Goal: Information Seeking & Learning: Find specific fact

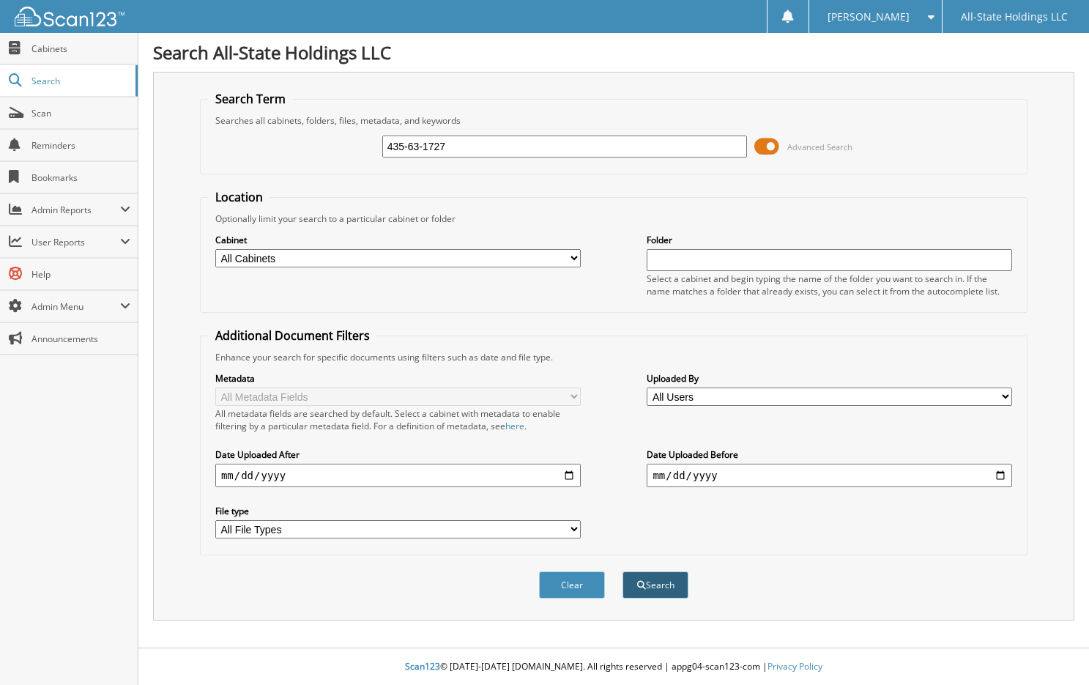
type input "435-63-1727"
click at [658, 588] on button "Search" at bounding box center [656, 584] width 66 height 27
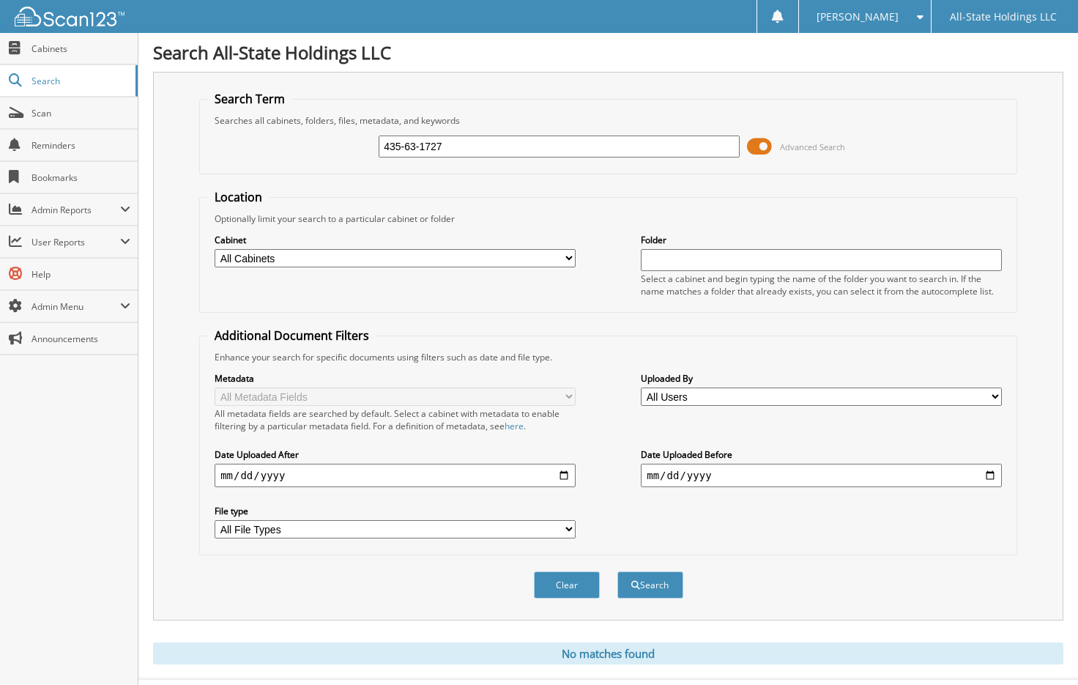
drag, startPoint x: 447, startPoint y: 149, endPoint x: 376, endPoint y: 149, distance: 71.1
click at [376, 149] on div "435-63-1727 Advanced Search" at bounding box center [608, 147] width 802 height 40
type input "ADRIAN MOORE"
click at [618, 571] on button "Search" at bounding box center [651, 584] width 66 height 27
drag, startPoint x: 470, startPoint y: 147, endPoint x: 370, endPoint y: 154, distance: 100.6
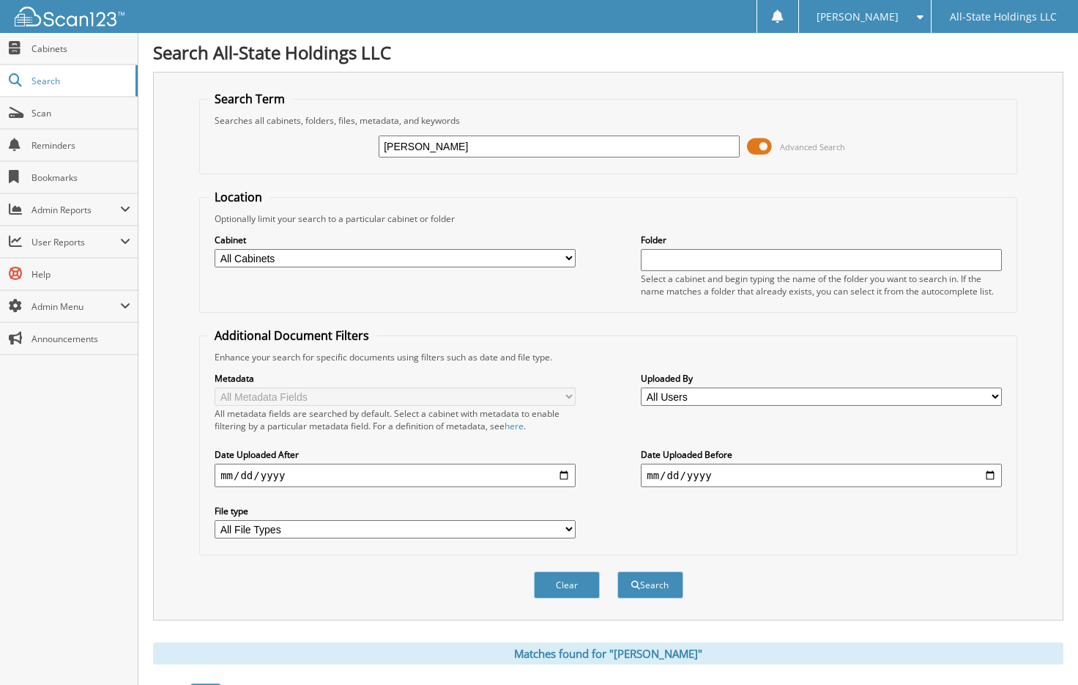
click at [370, 154] on div "ADRIAN MOORE Advanced Search" at bounding box center [608, 147] width 802 height 40
type input "433-71-6392"
click at [649, 591] on button "Search" at bounding box center [651, 584] width 66 height 27
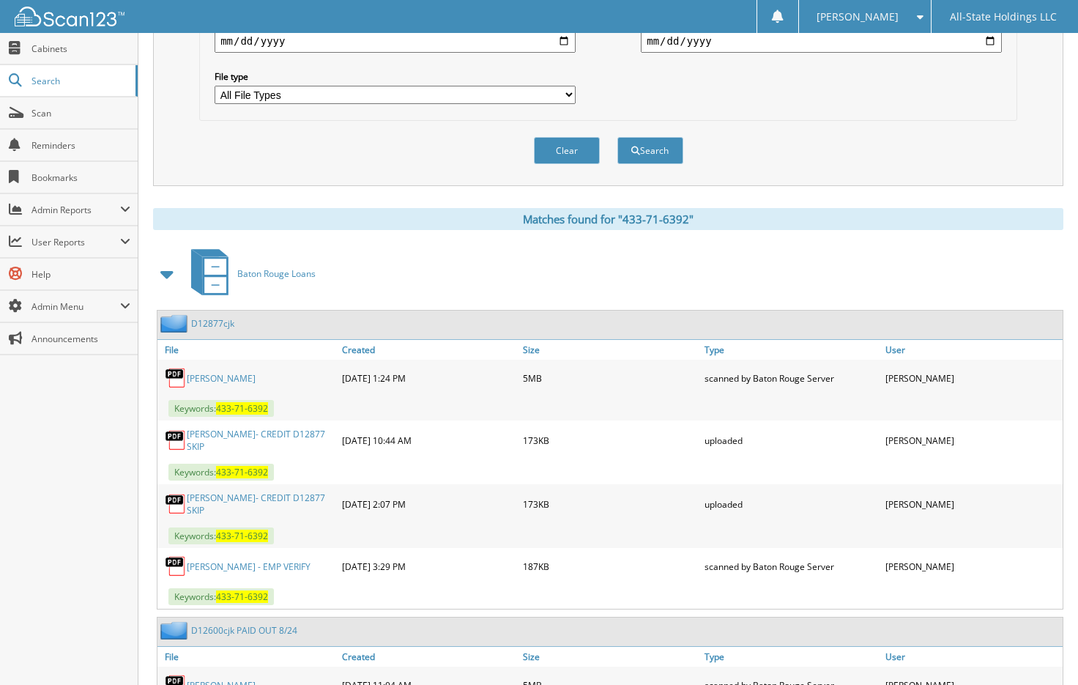
scroll to position [513, 0]
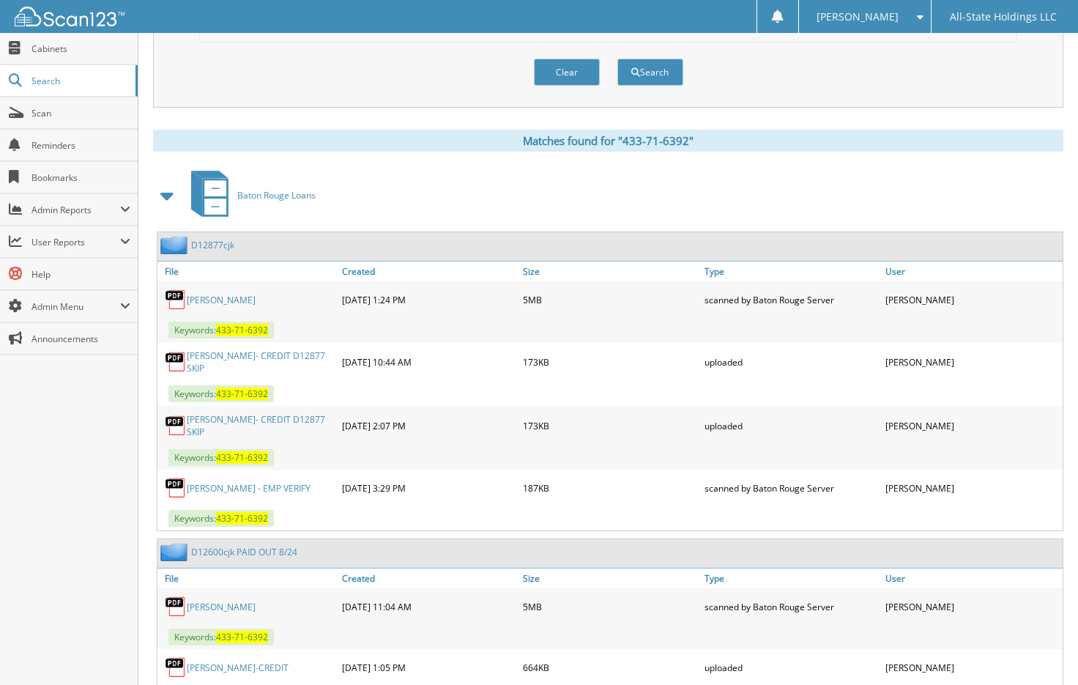
click at [429, 69] on div "Clear Search" at bounding box center [608, 71] width 818 height 59
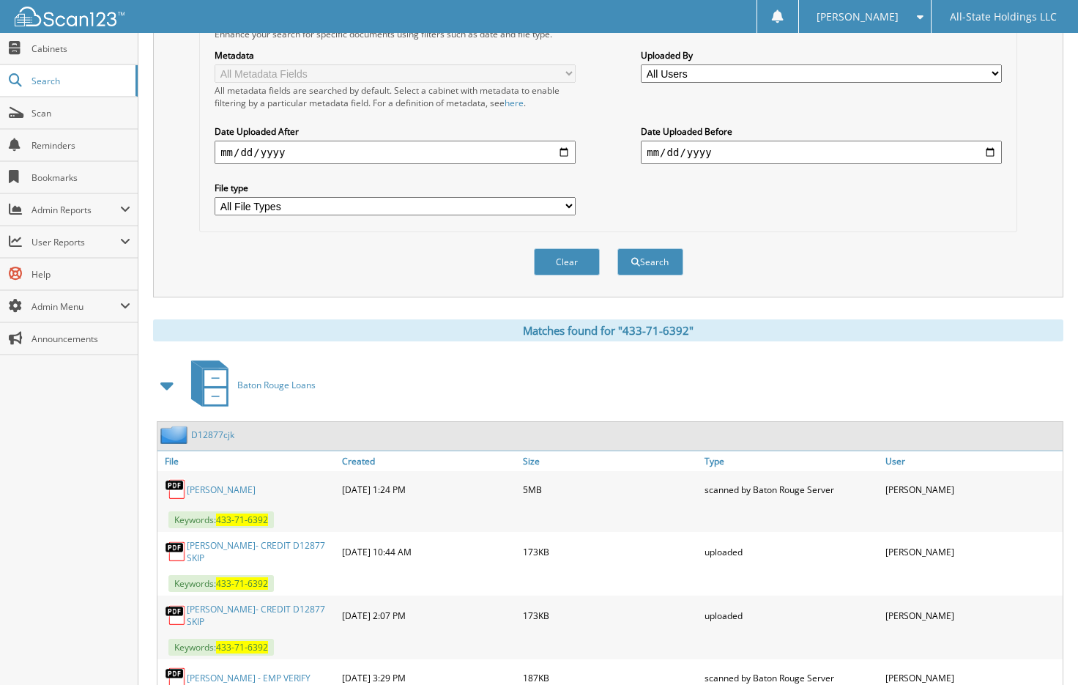
scroll to position [0, 0]
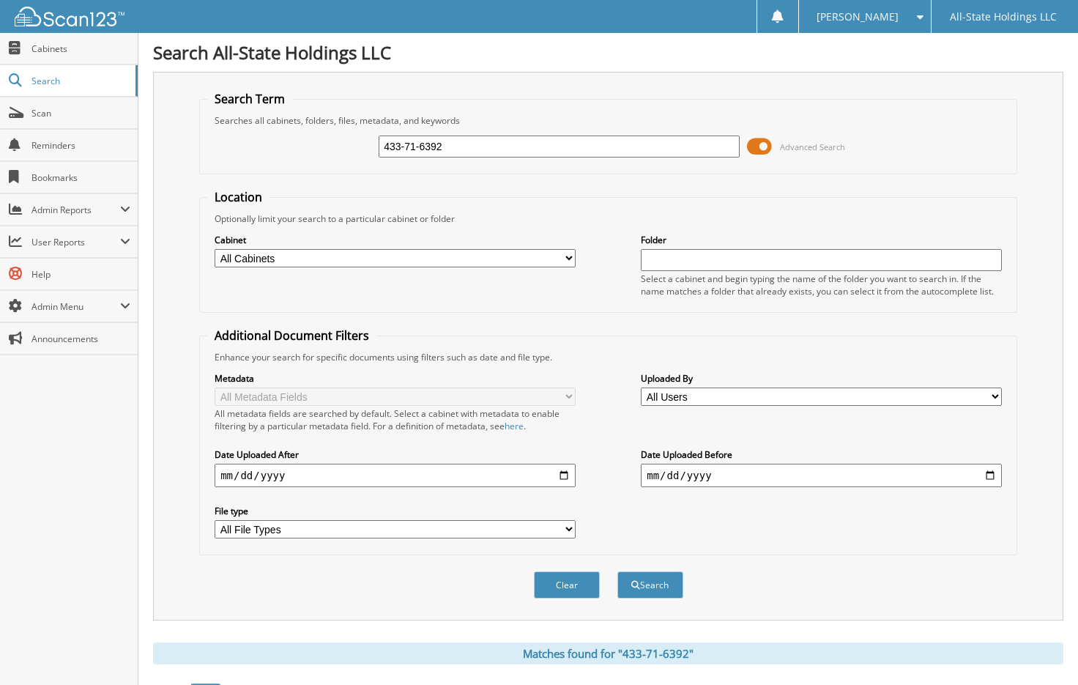
drag, startPoint x: 462, startPoint y: 144, endPoint x: 361, endPoint y: 148, distance: 100.5
click at [361, 148] on div "433-71-6392 Advanced Search" at bounding box center [608, 147] width 802 height 40
type input "439-69-0039"
click at [652, 588] on button "Search" at bounding box center [651, 584] width 66 height 27
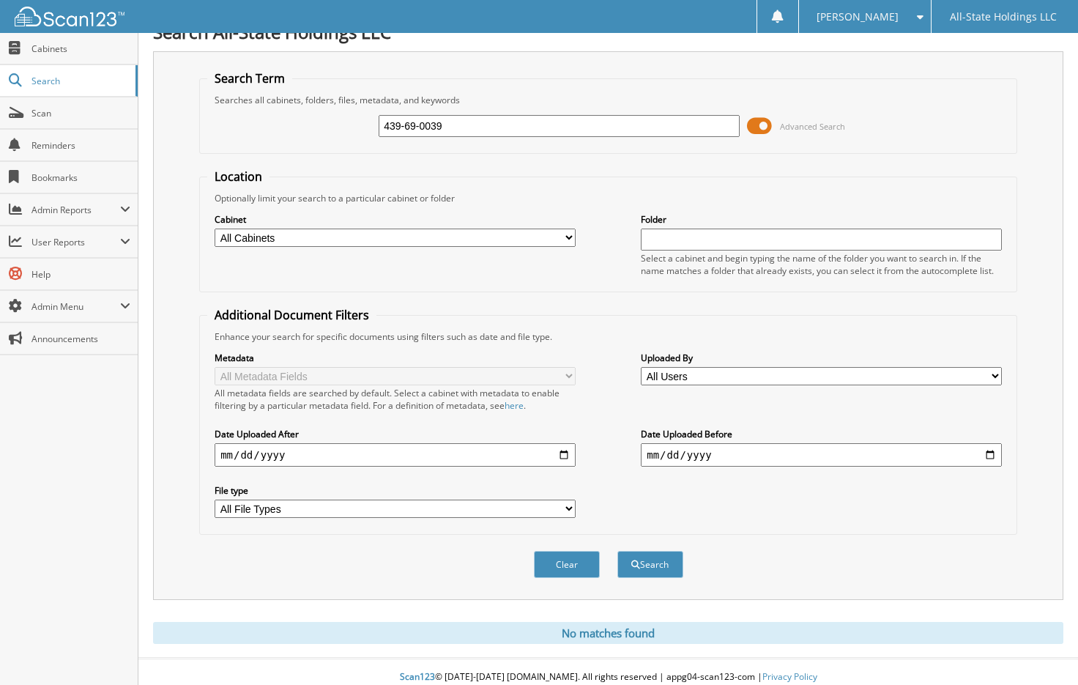
scroll to position [32, 0]
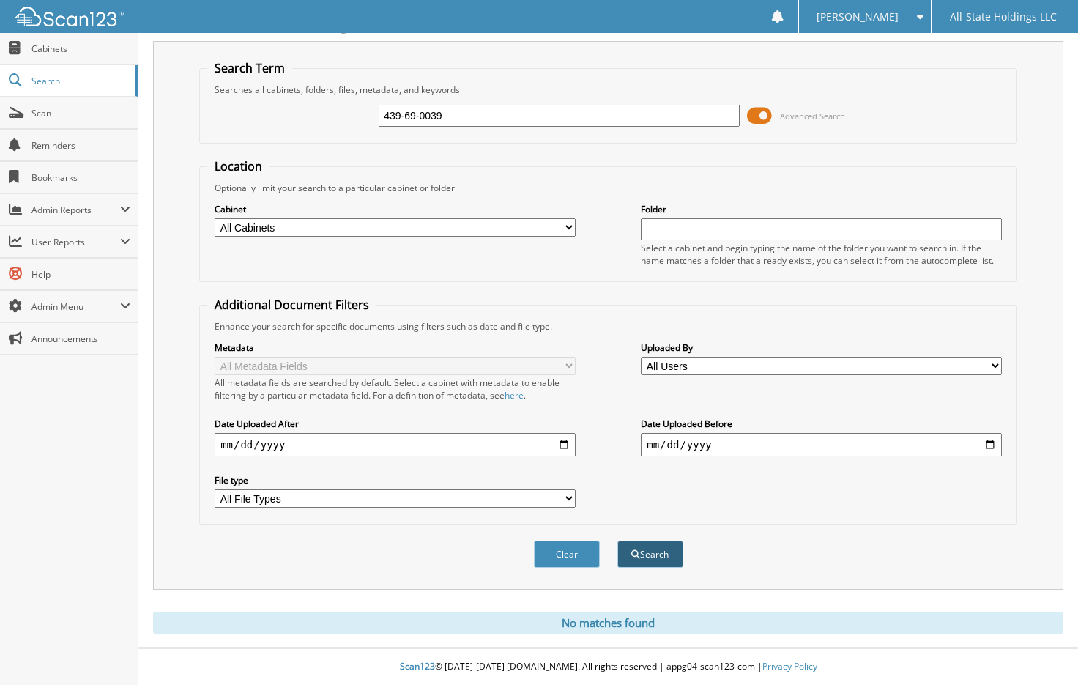
click at [644, 558] on button "Search" at bounding box center [651, 554] width 66 height 27
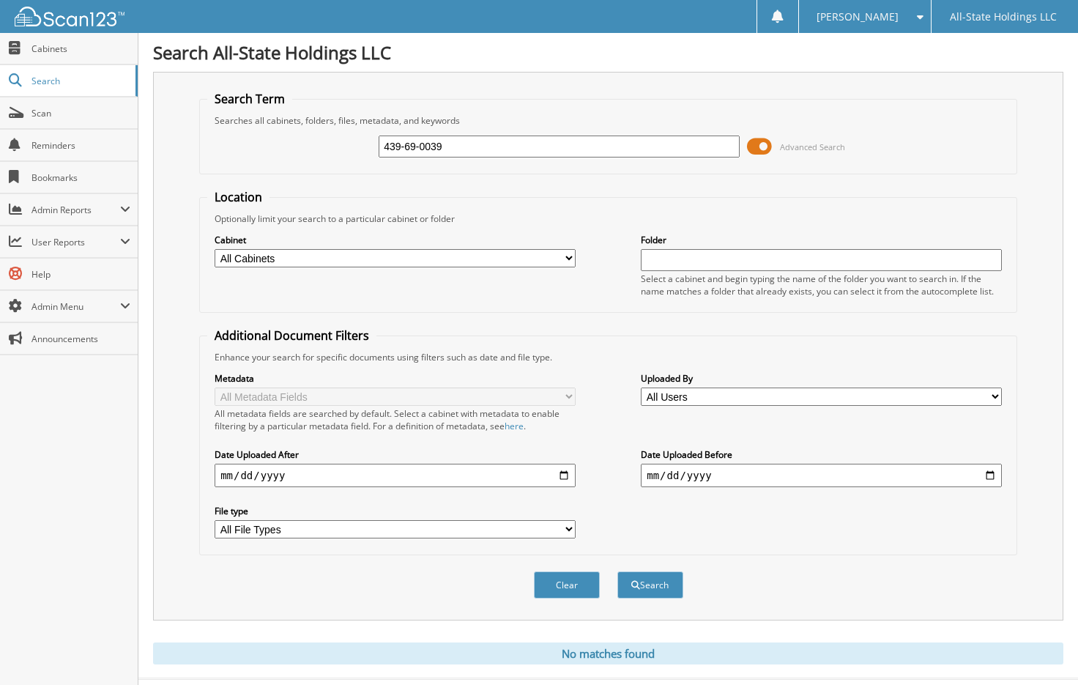
drag, startPoint x: 443, startPoint y: 147, endPoint x: 360, endPoint y: 145, distance: 82.8
click at [360, 145] on div "439-69-0039 Advanced Search" at bounding box center [608, 147] width 802 height 40
type input "LARARA SMITH"
click at [647, 588] on button "Search" at bounding box center [651, 584] width 66 height 27
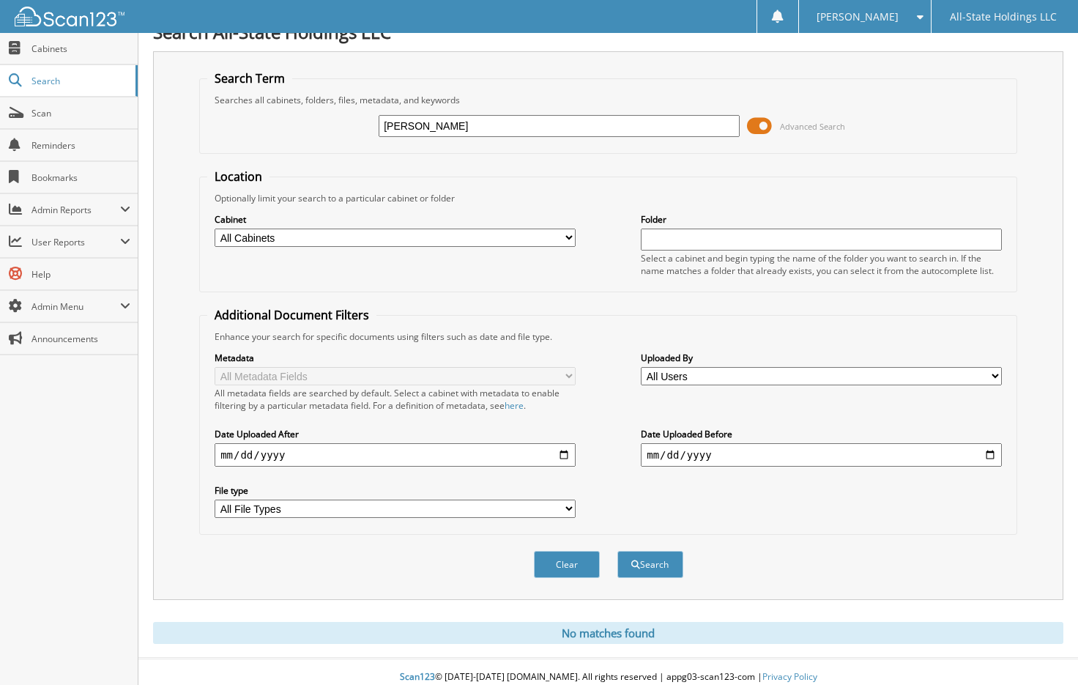
scroll to position [32, 0]
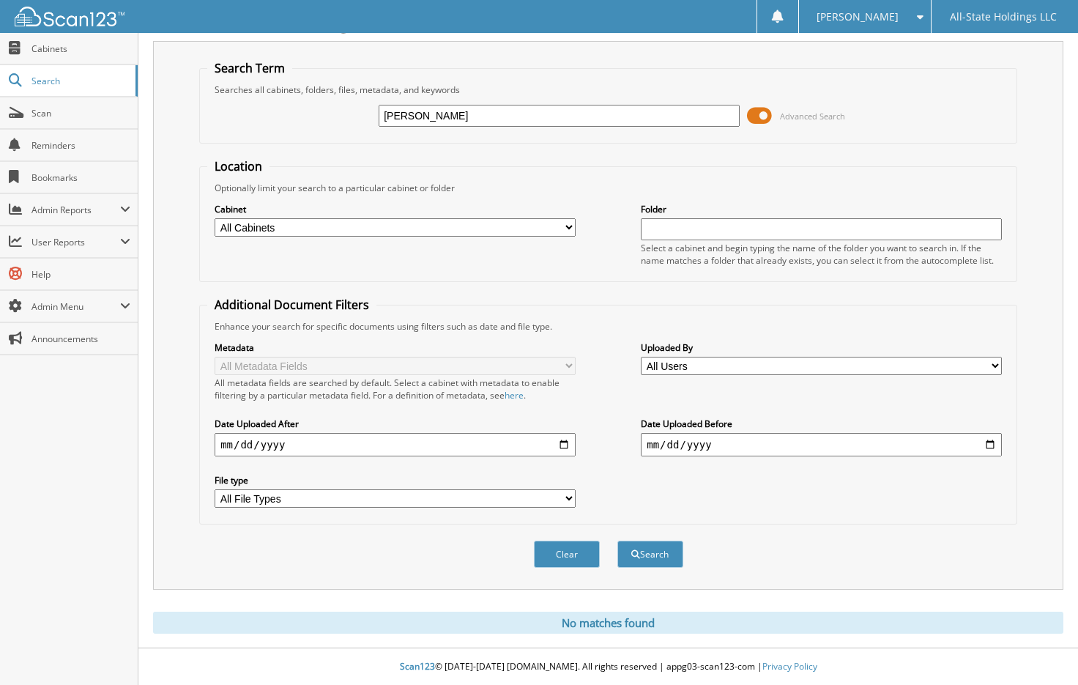
click at [881, 182] on div "Optionally limit your search to a particular cabinet or folder" at bounding box center [608, 188] width 802 height 12
click at [398, 112] on input "LARARA SMITH" at bounding box center [559, 116] width 361 height 22
type input "[PERSON_NAME]"
click at [635, 561] on button "Search" at bounding box center [651, 554] width 66 height 27
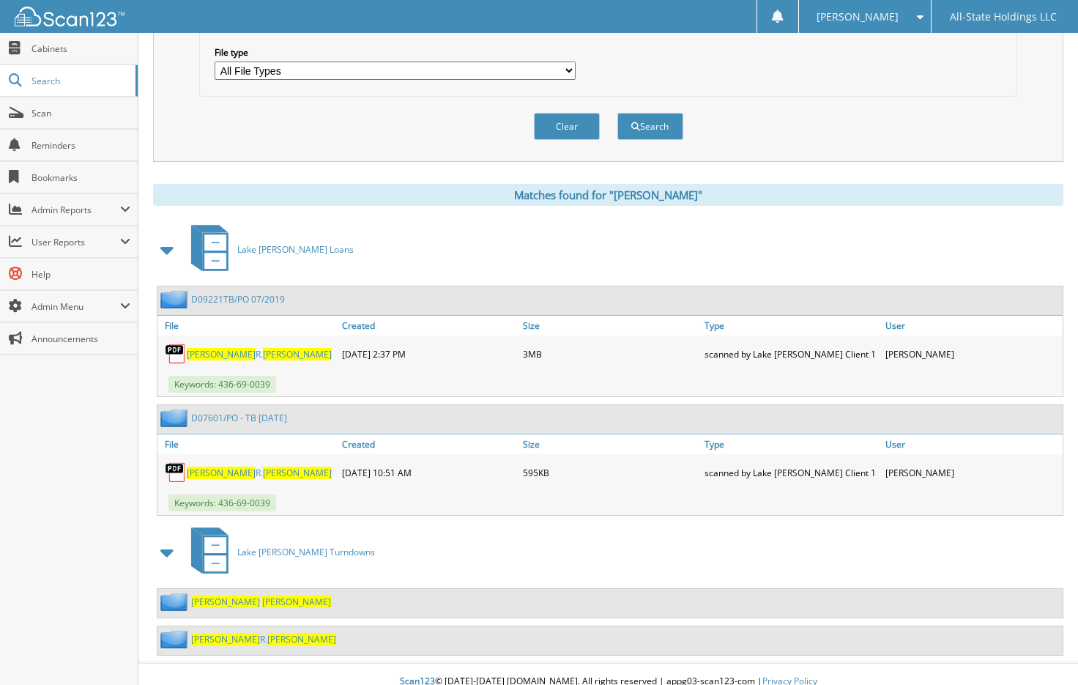
scroll to position [474, 0]
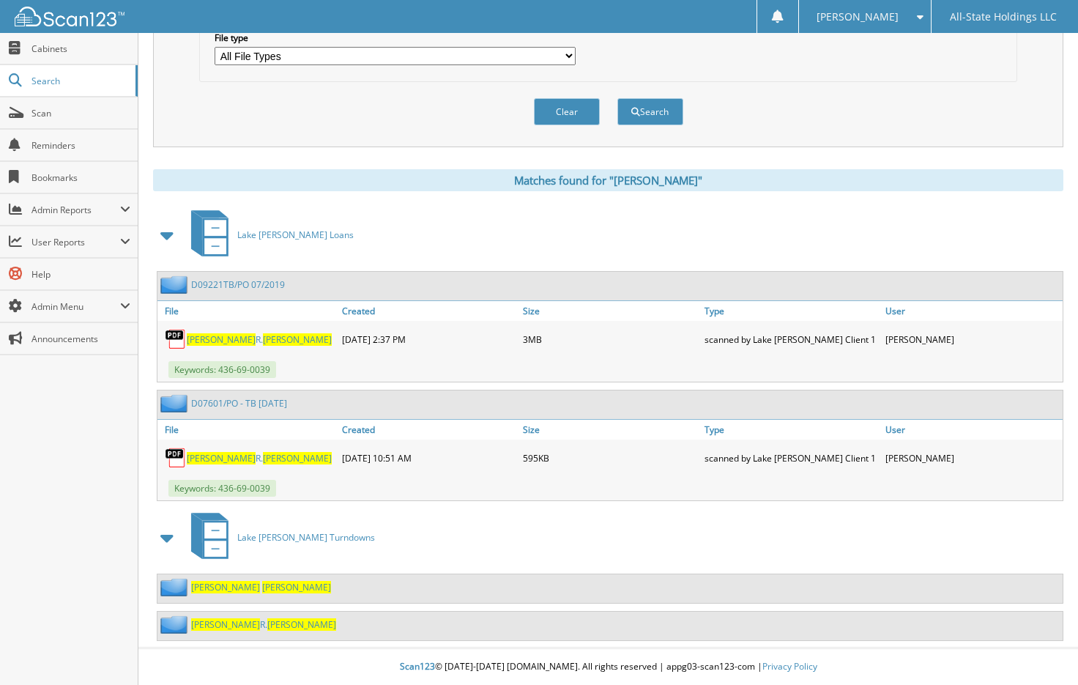
click at [297, 587] on div "[PERSON_NAME]" at bounding box center [611, 588] width 906 height 29
click at [297, 586] on div "[PERSON_NAME]" at bounding box center [611, 588] width 906 height 29
click at [182, 341] on img at bounding box center [176, 339] width 22 height 22
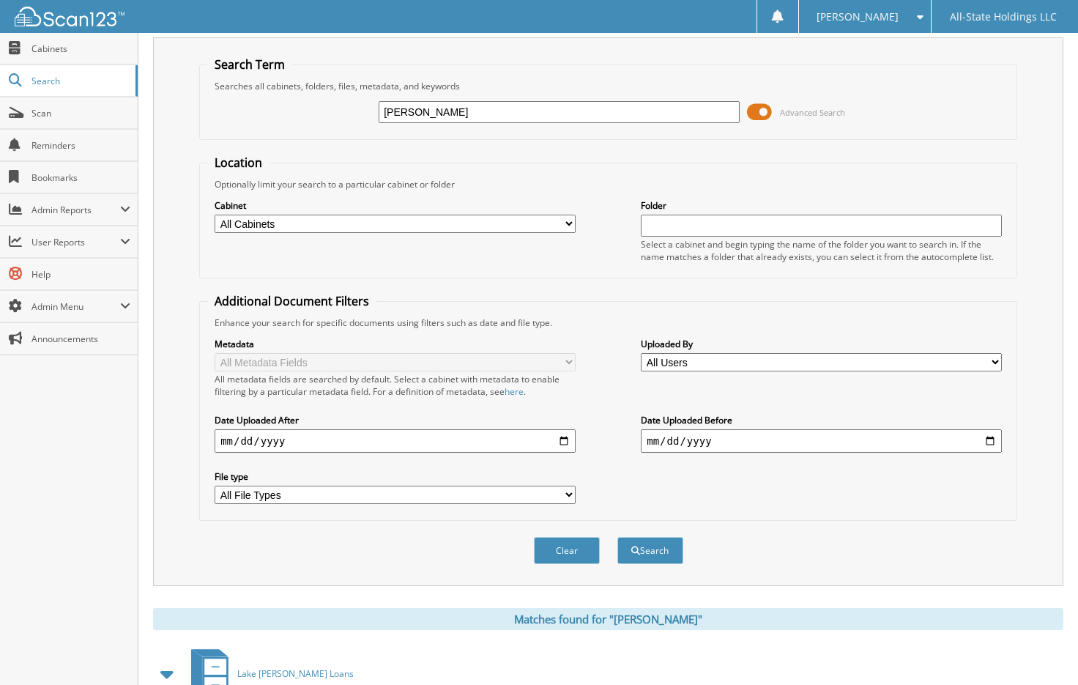
scroll to position [0, 0]
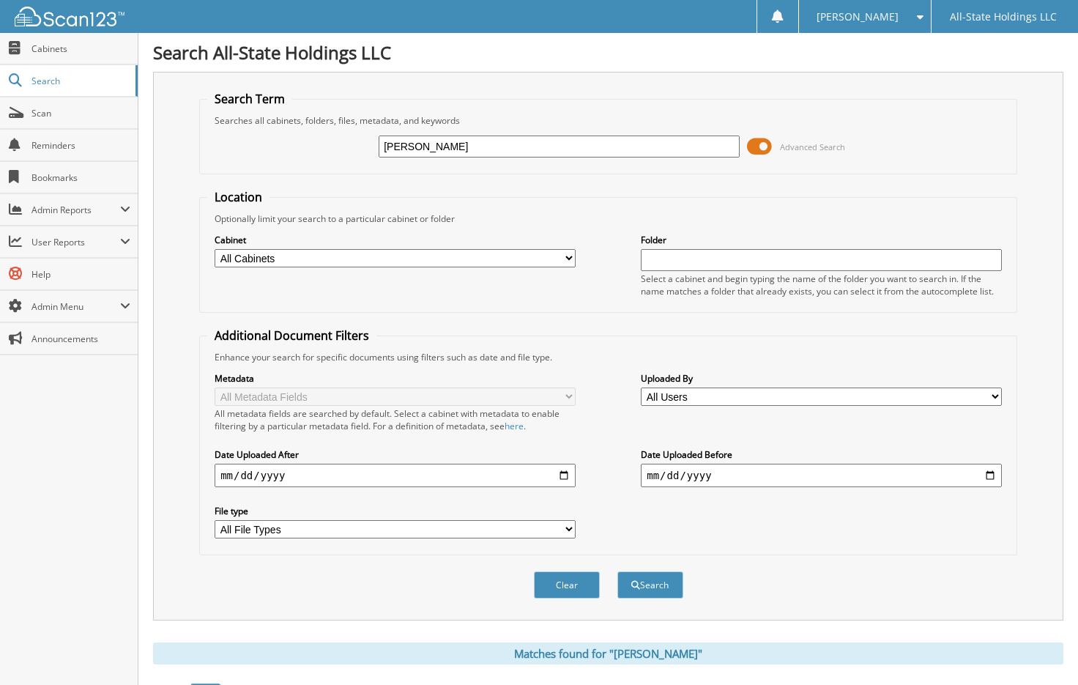
drag, startPoint x: 477, startPoint y: 147, endPoint x: 317, endPoint y: 127, distance: 161.7
click at [318, 127] on div "LATARA SMITH Advanced Search" at bounding box center [608, 147] width 802 height 40
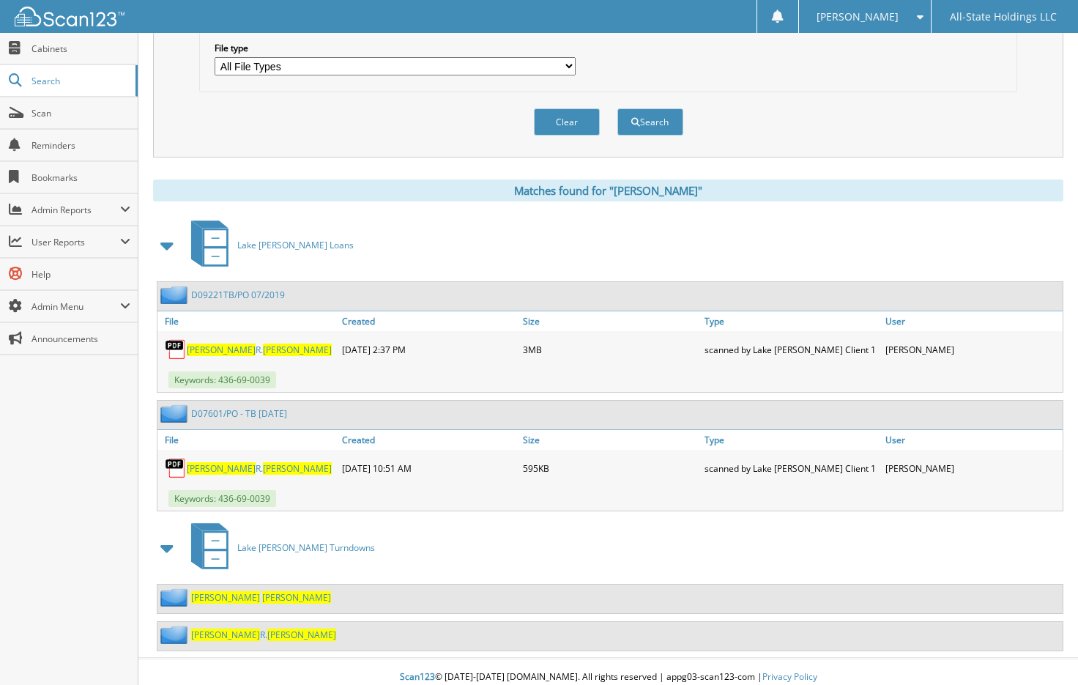
scroll to position [474, 0]
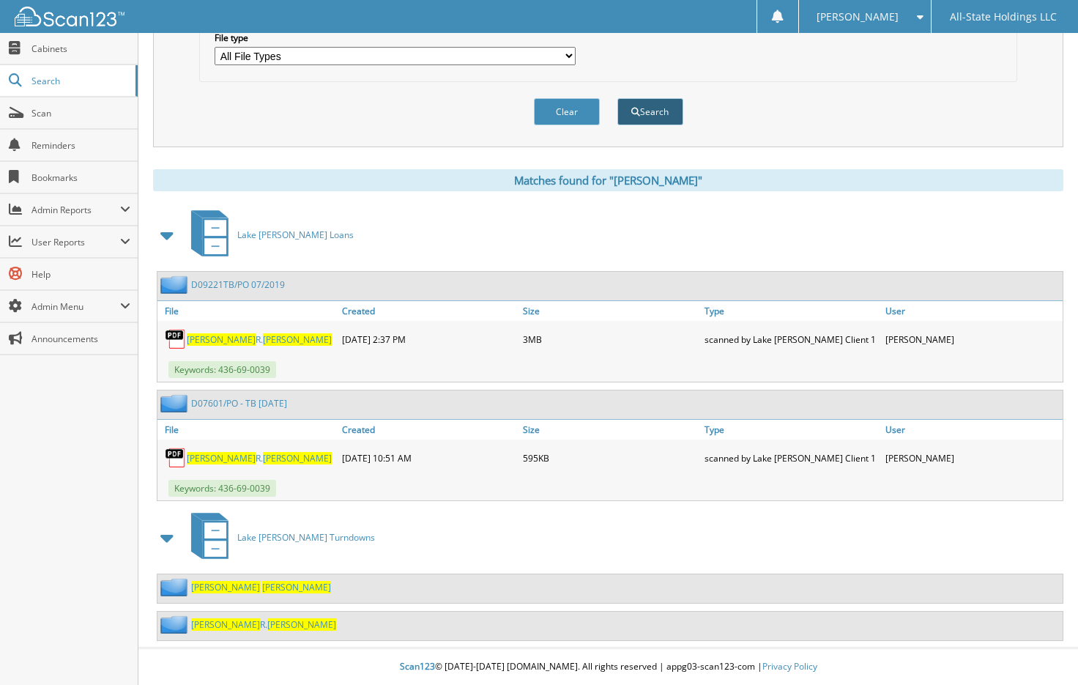
type input "438-47-8571"
click at [637, 108] on span "submit" at bounding box center [636, 112] width 9 height 9
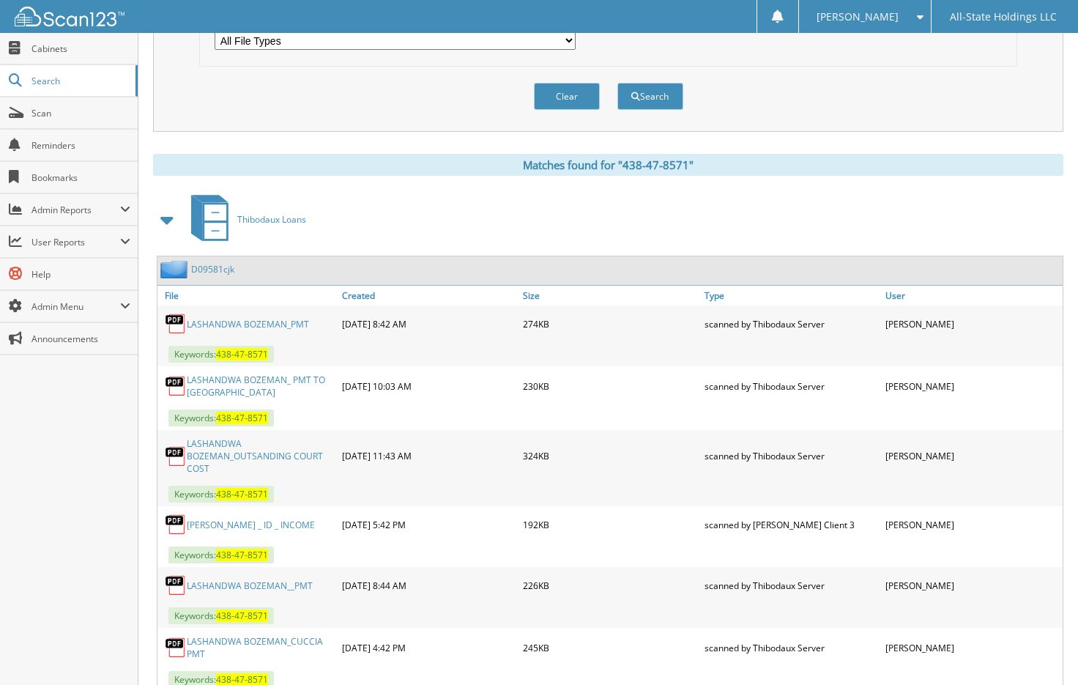
scroll to position [293, 0]
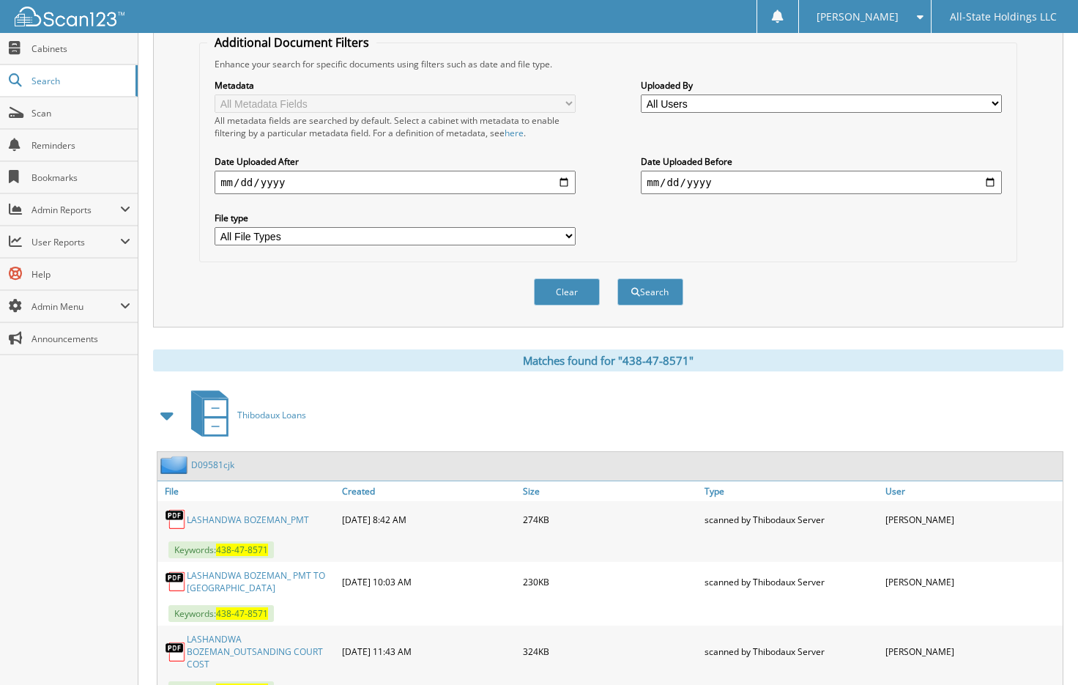
click at [944, 278] on div "Clear Search" at bounding box center [608, 291] width 818 height 59
click at [553, 294] on button "Clear" at bounding box center [567, 291] width 66 height 27
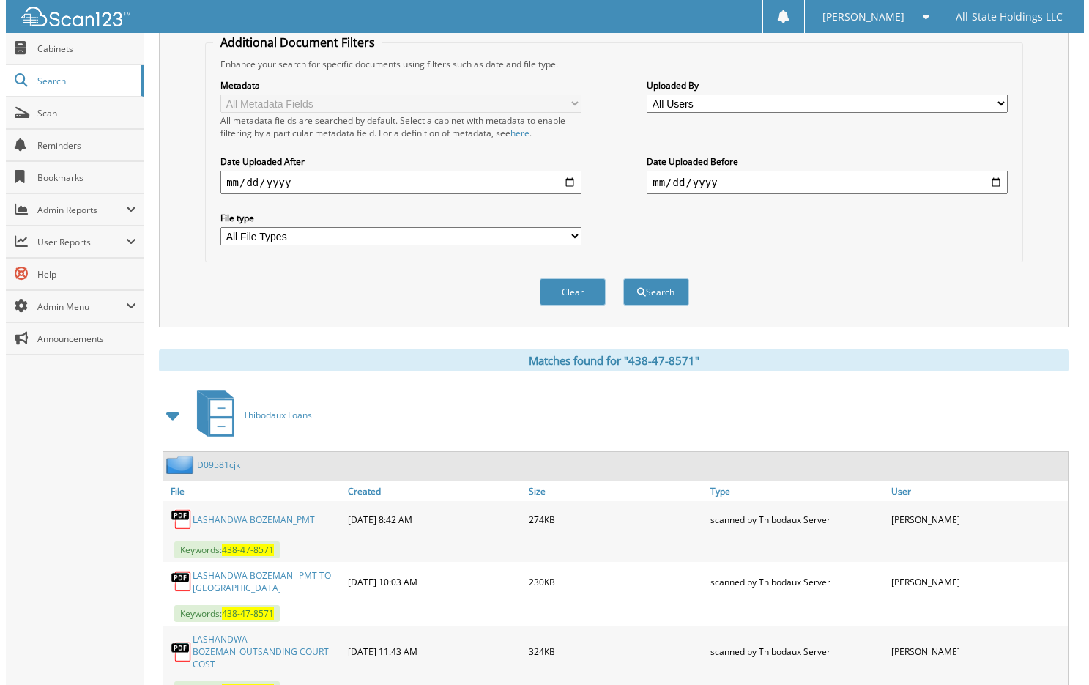
scroll to position [0, 0]
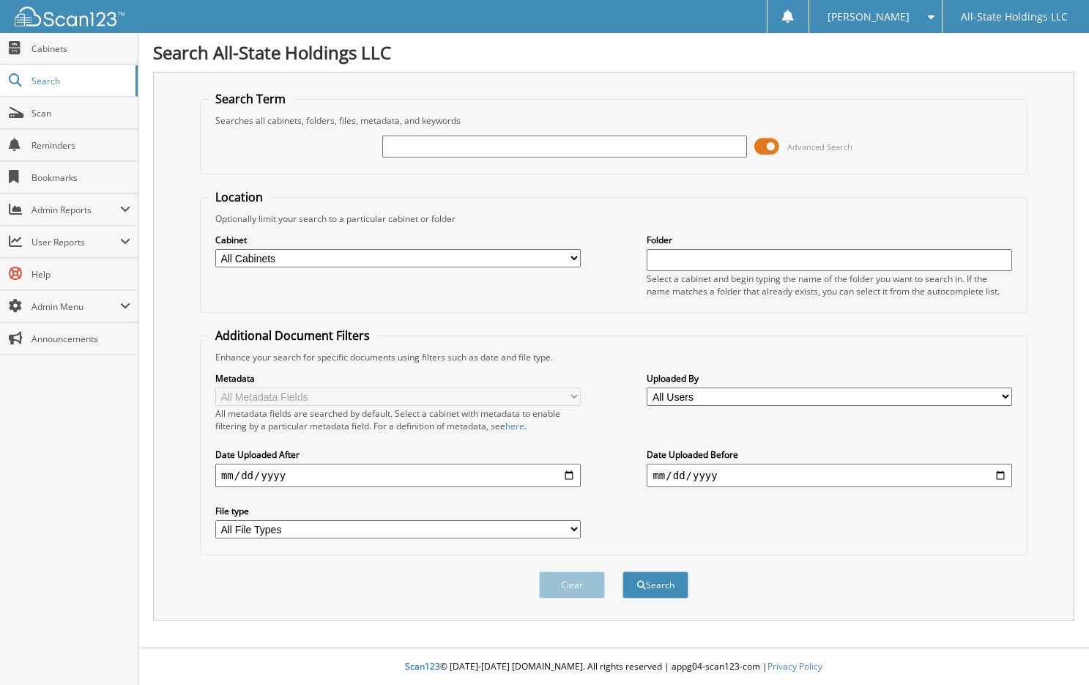
click at [473, 145] on input "text" at bounding box center [565, 147] width 366 height 22
type input "435-57-5129"
click at [669, 588] on button "Search" at bounding box center [656, 584] width 66 height 27
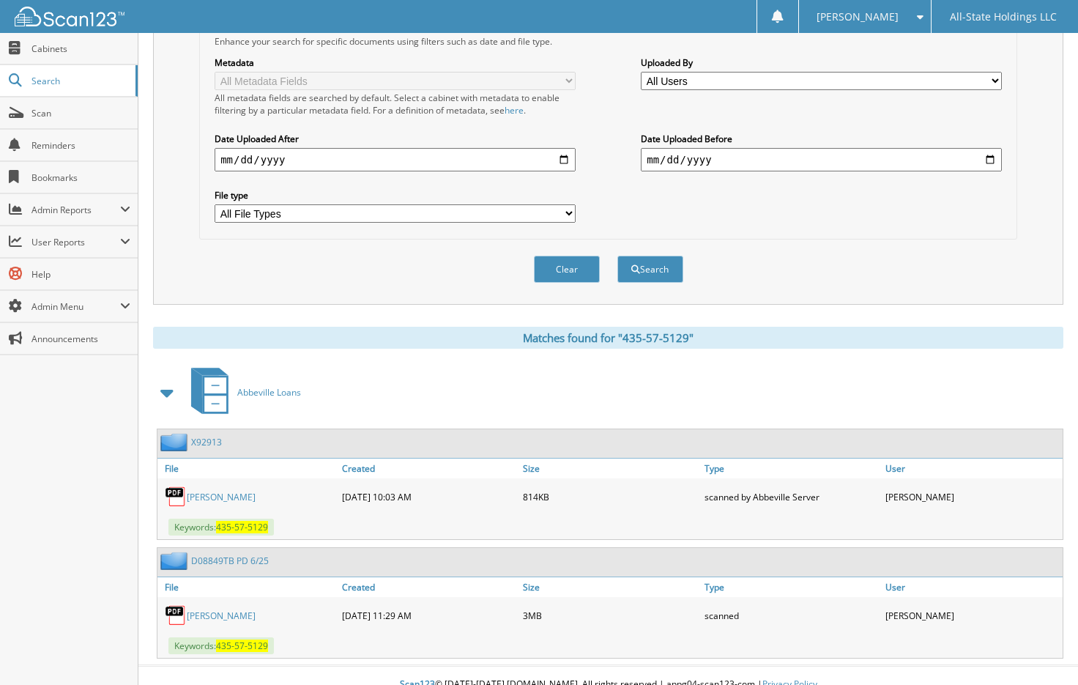
scroll to position [334, 0]
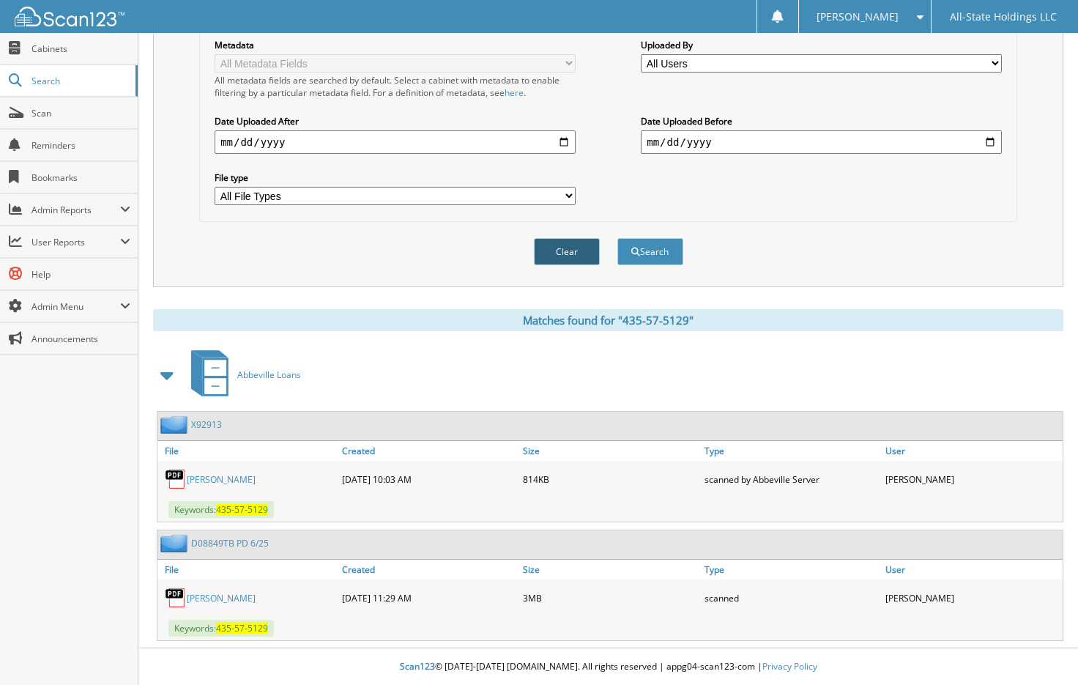
click at [571, 262] on button "Clear" at bounding box center [567, 251] width 66 height 27
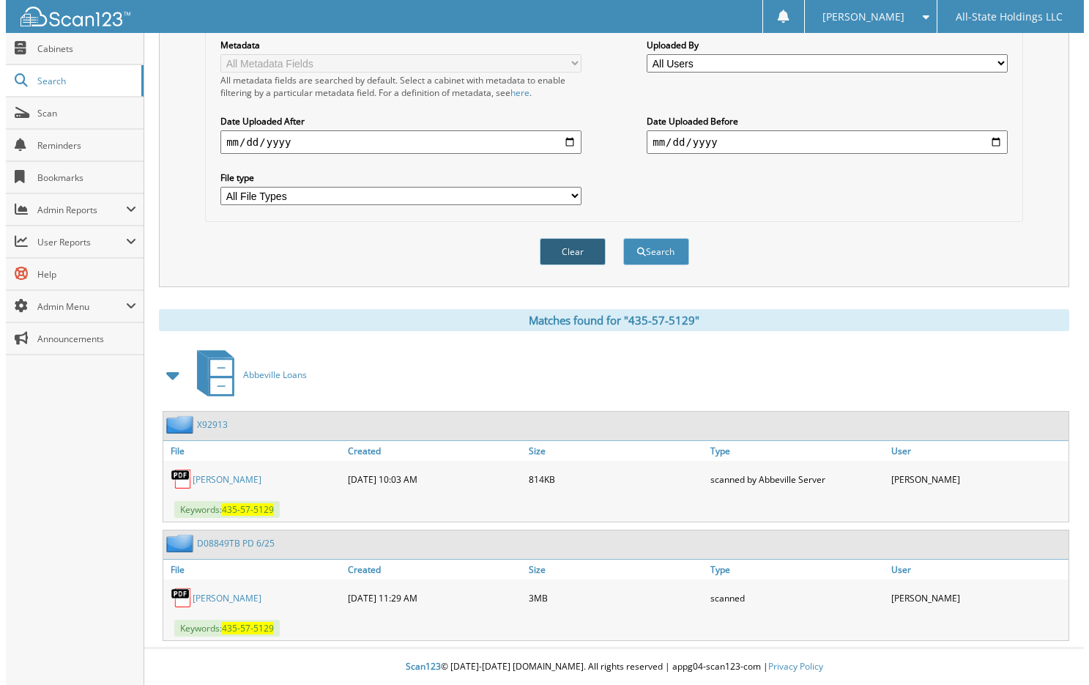
scroll to position [0, 0]
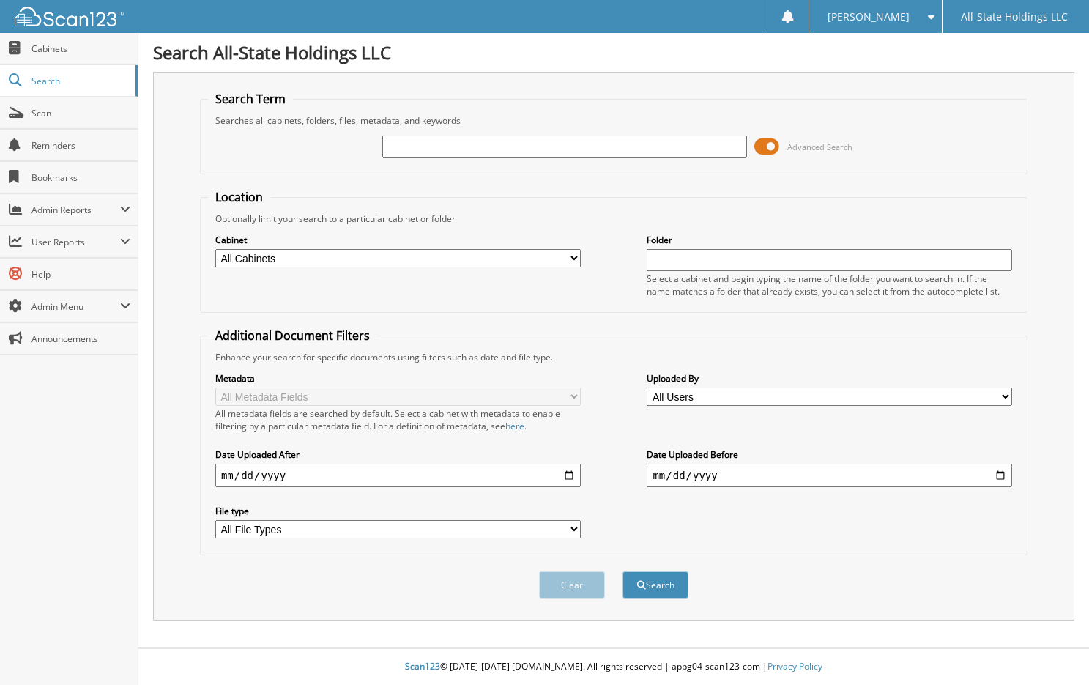
click at [433, 134] on div at bounding box center [565, 146] width 366 height 25
click at [429, 144] on input "text" at bounding box center [565, 147] width 366 height 22
type input "434-49-3548"
click at [634, 578] on button "Search" at bounding box center [656, 584] width 66 height 27
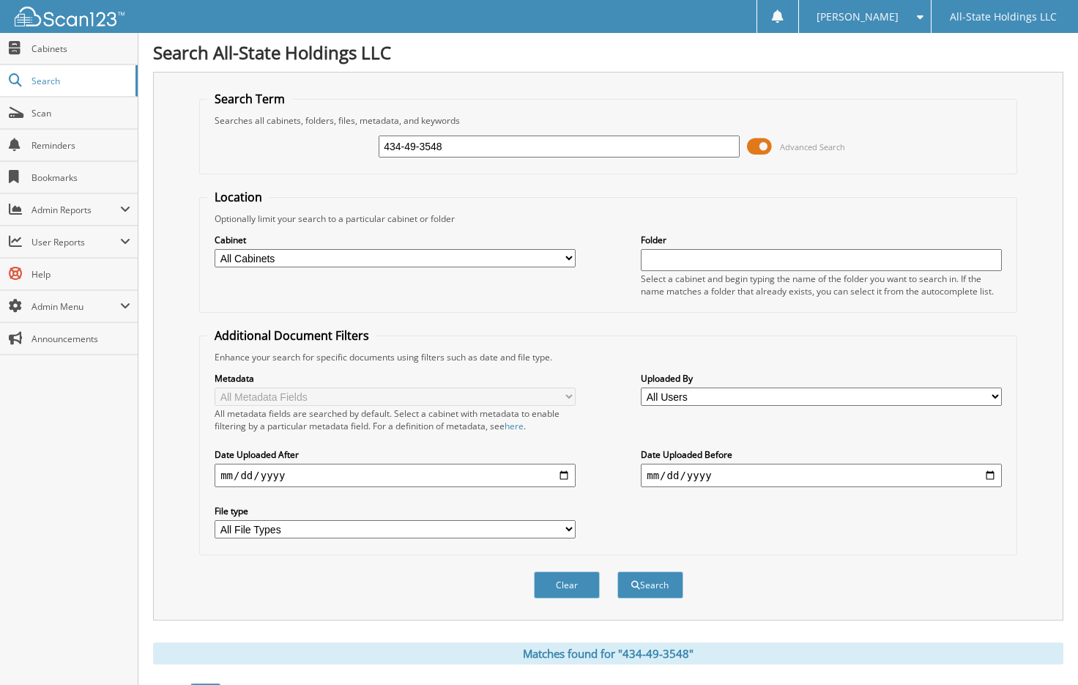
click at [452, 157] on input "434-49-3548" at bounding box center [559, 147] width 361 height 22
drag, startPoint x: 452, startPoint y: 157, endPoint x: 378, endPoint y: 146, distance: 74.8
click at [378, 146] on div "434-49-3548 Advanced Search" at bounding box center [608, 147] width 802 height 40
type input "437-73-0490"
click at [660, 591] on button "Search" at bounding box center [651, 584] width 66 height 27
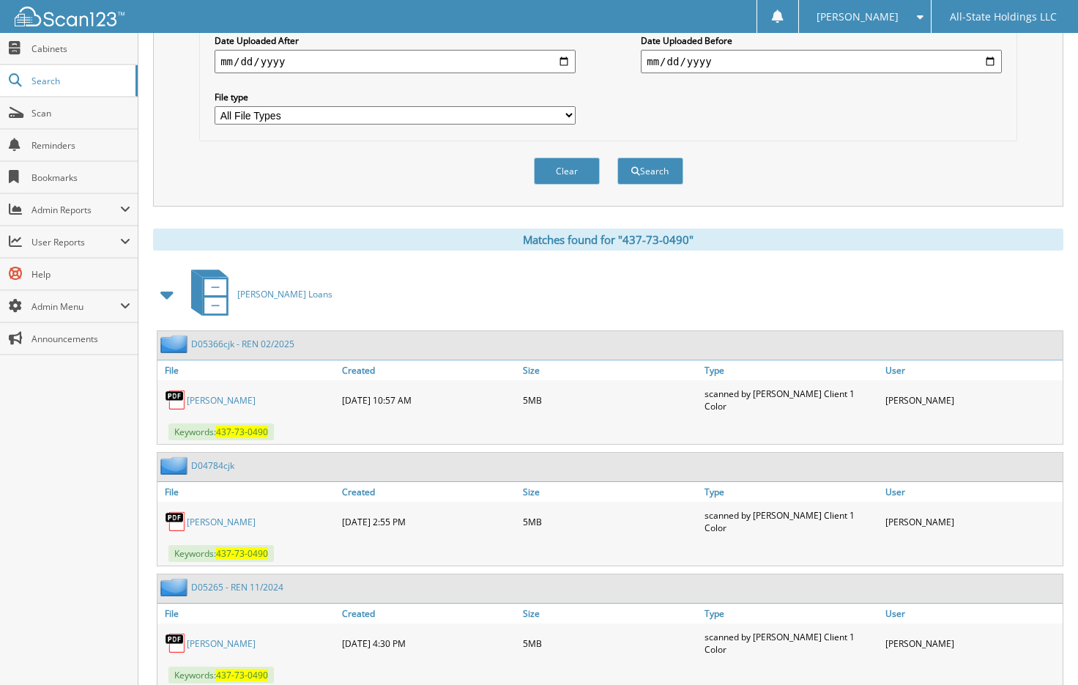
scroll to position [440, 0]
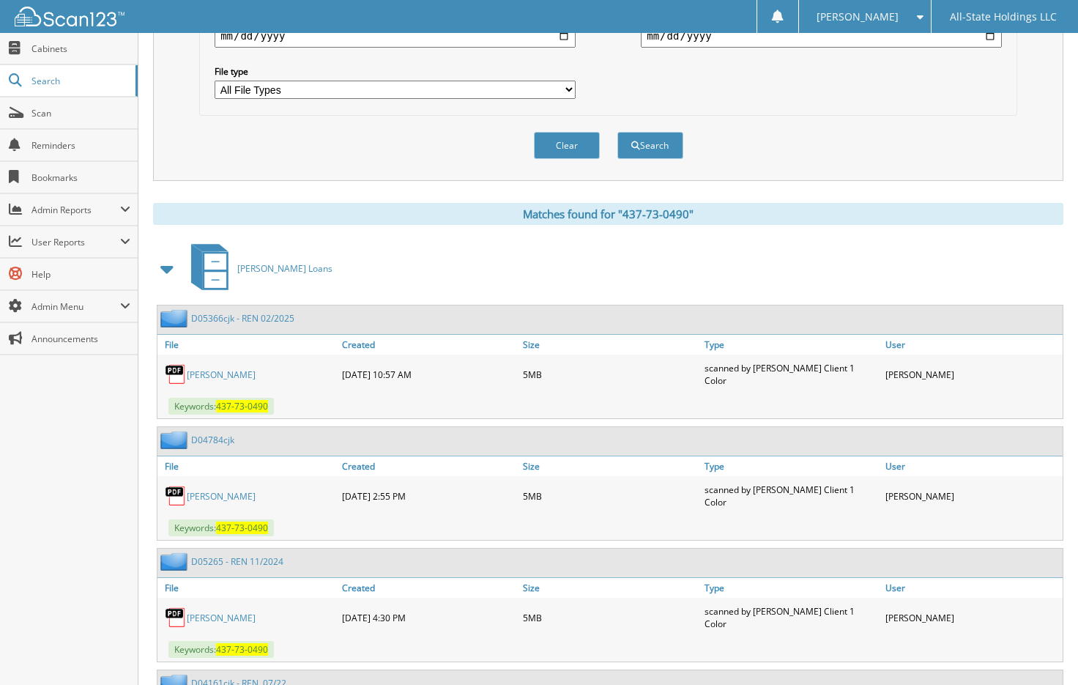
click at [936, 141] on div "Clear Search" at bounding box center [608, 145] width 818 height 59
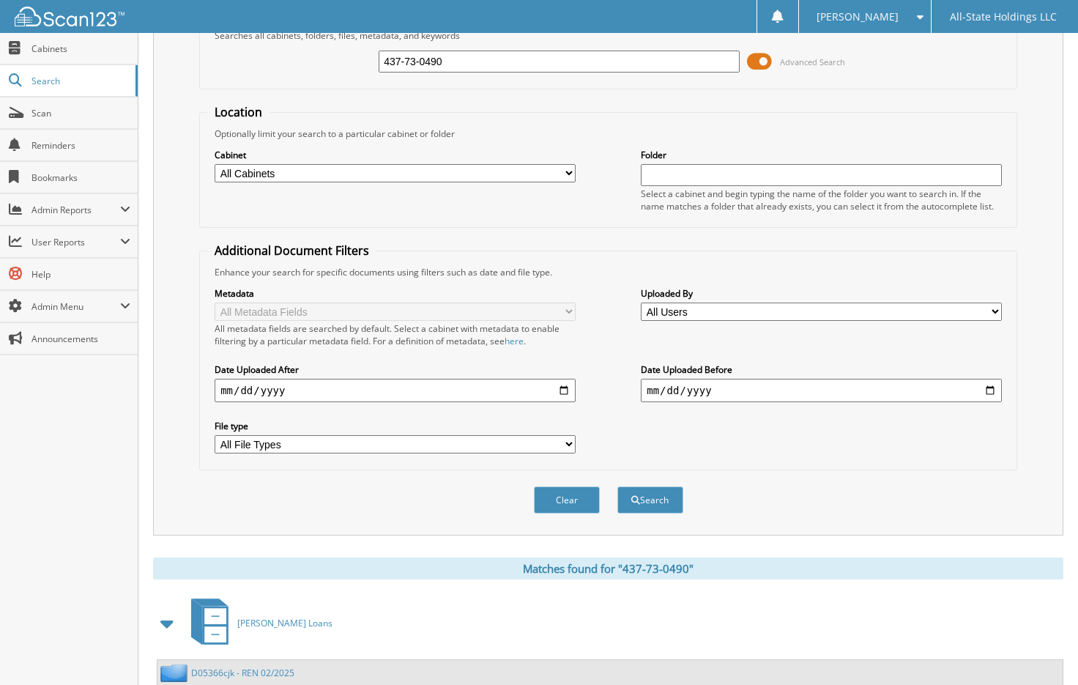
scroll to position [0, 0]
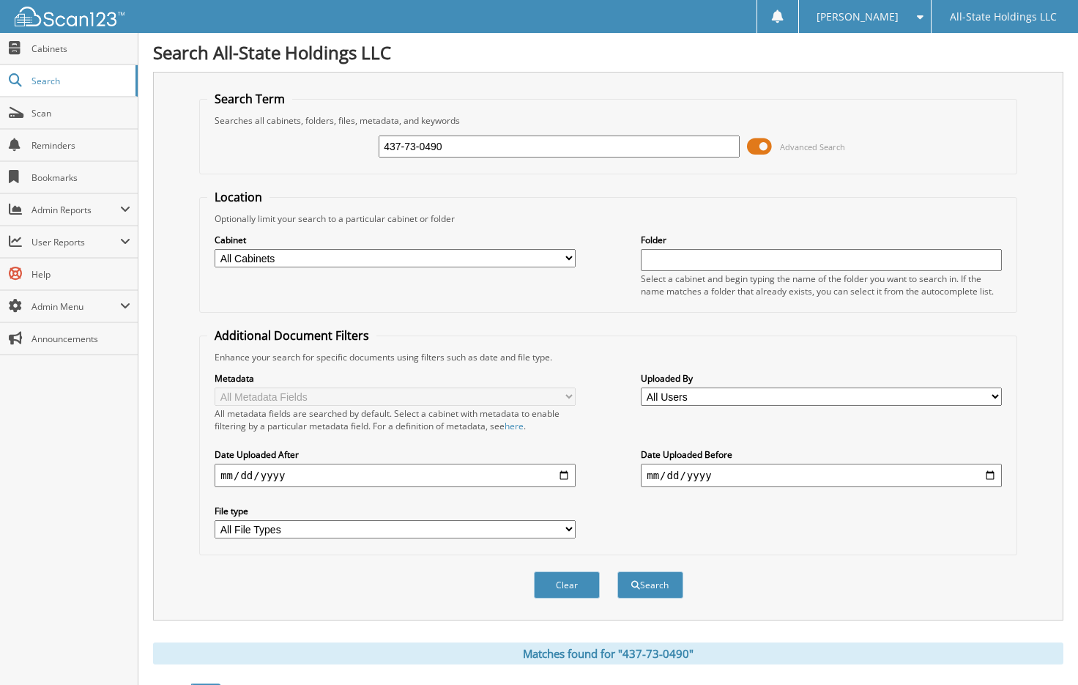
drag, startPoint x: 462, startPoint y: 146, endPoint x: 313, endPoint y: 141, distance: 149.5
click at [313, 141] on div "437-73-0490 Advanced Search" at bounding box center [608, 147] width 802 height 40
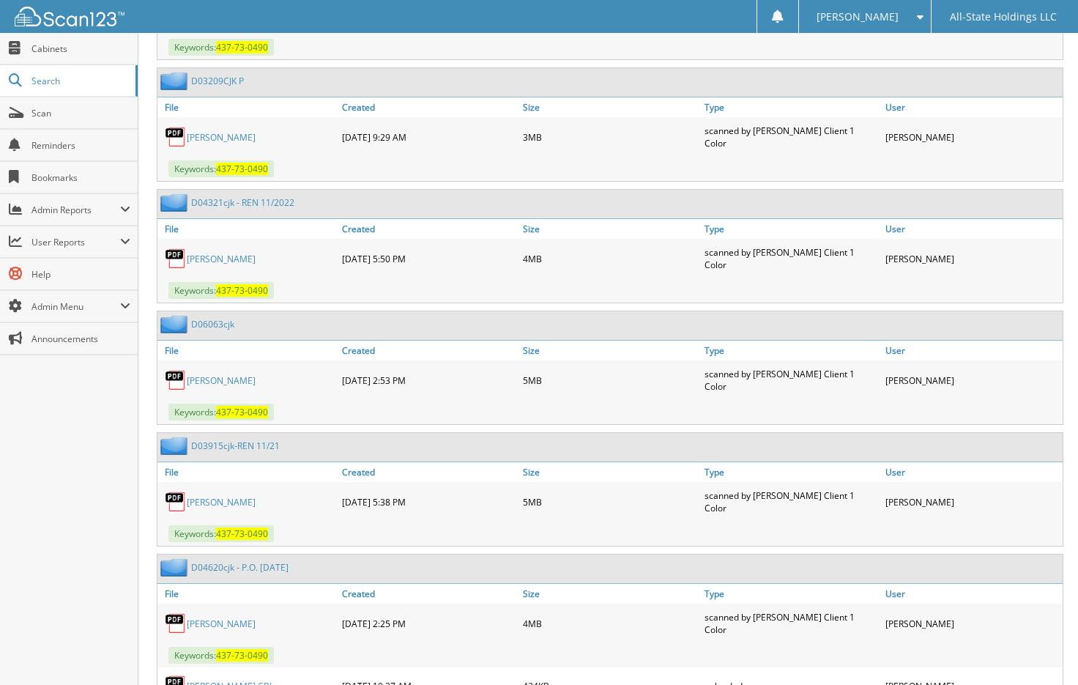
scroll to position [1344, 0]
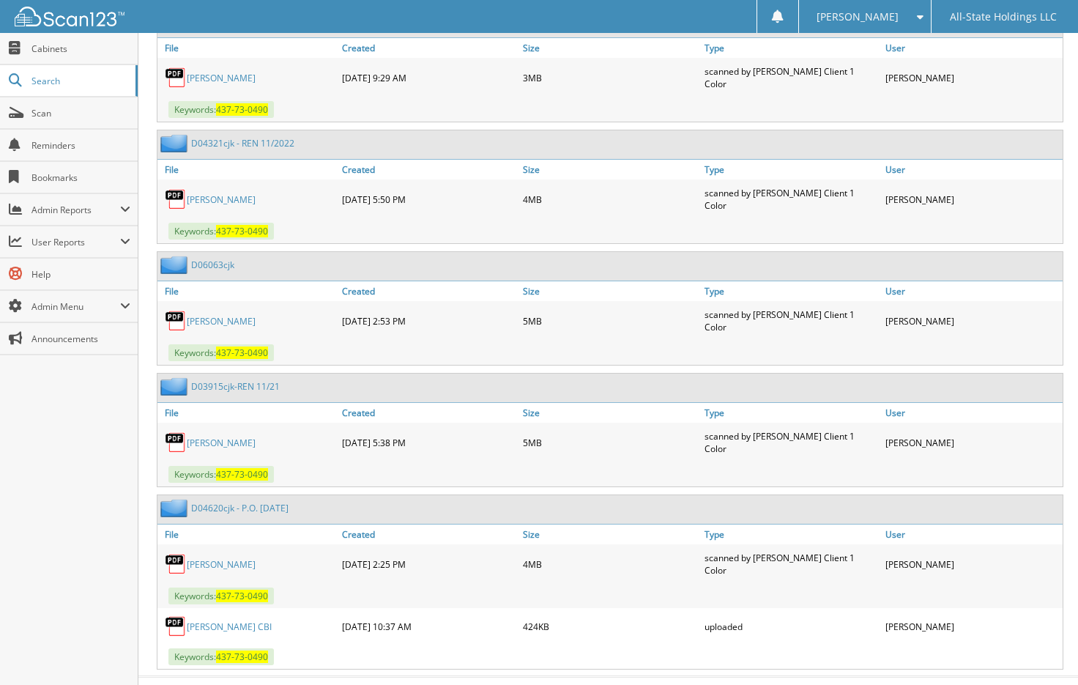
type input "437-83-9195"
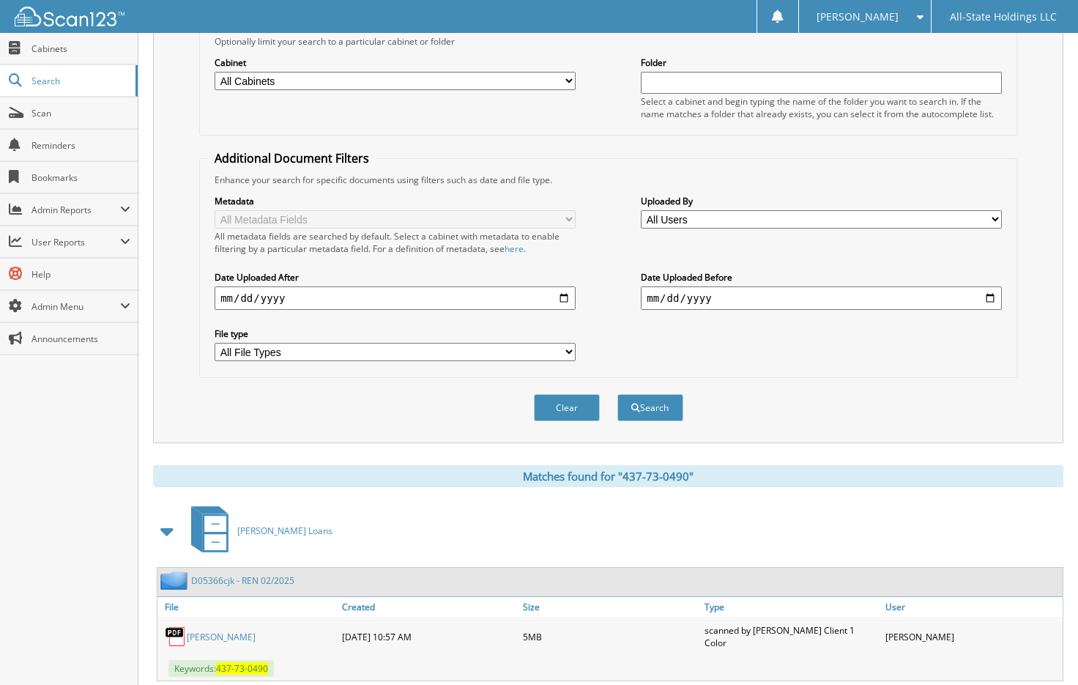
scroll to position [172, 0]
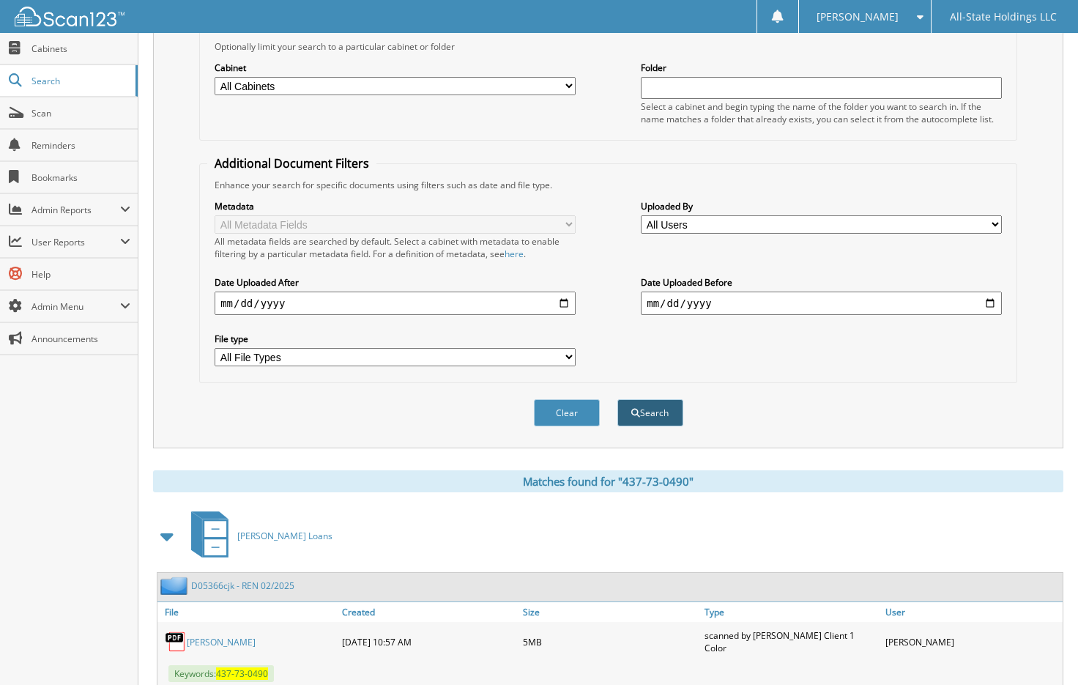
click at [651, 418] on button "Search" at bounding box center [651, 412] width 66 height 27
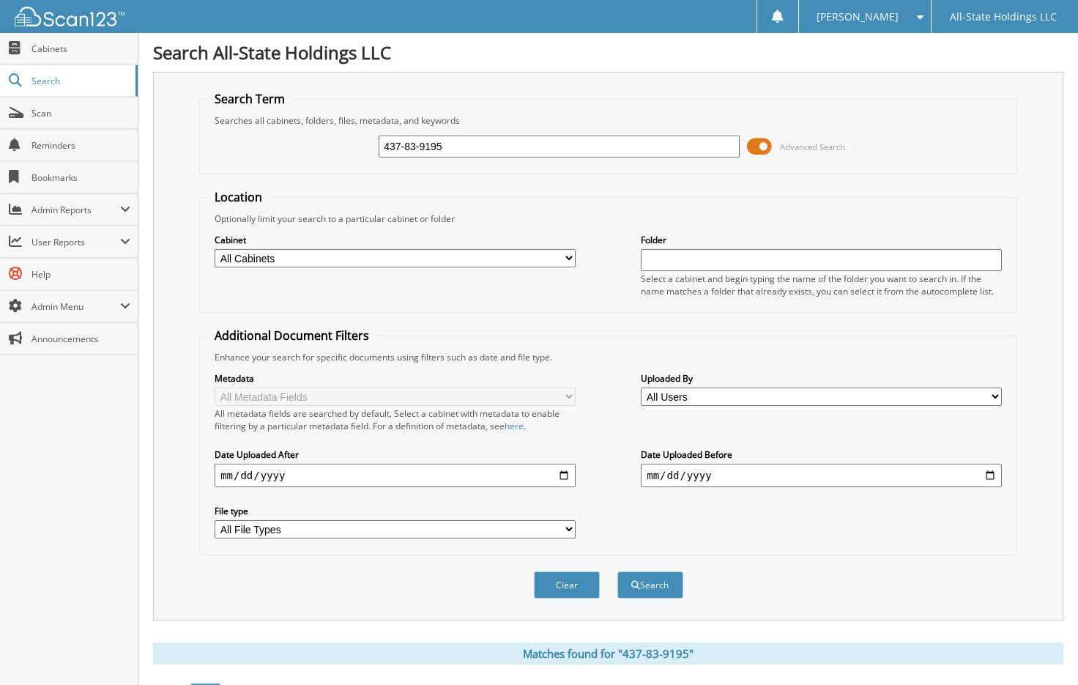
drag, startPoint x: 467, startPoint y: 150, endPoint x: 345, endPoint y: 137, distance: 123.1
click at [345, 137] on div "437-83-9195 Advanced Search" at bounding box center [608, 147] width 802 height 40
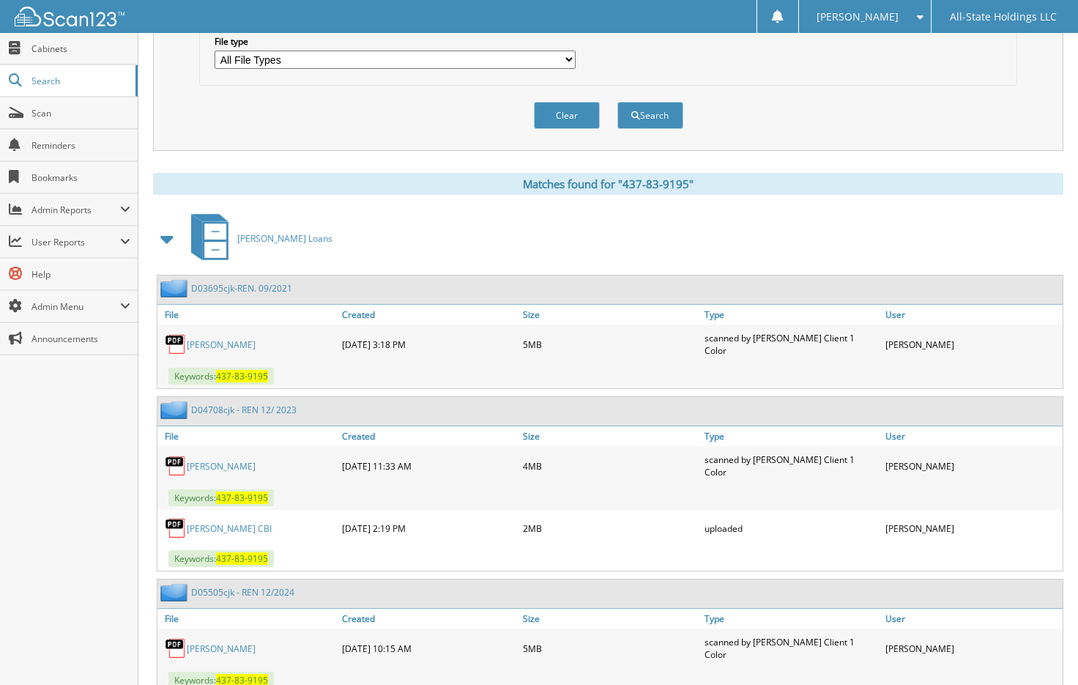
scroll to position [440, 0]
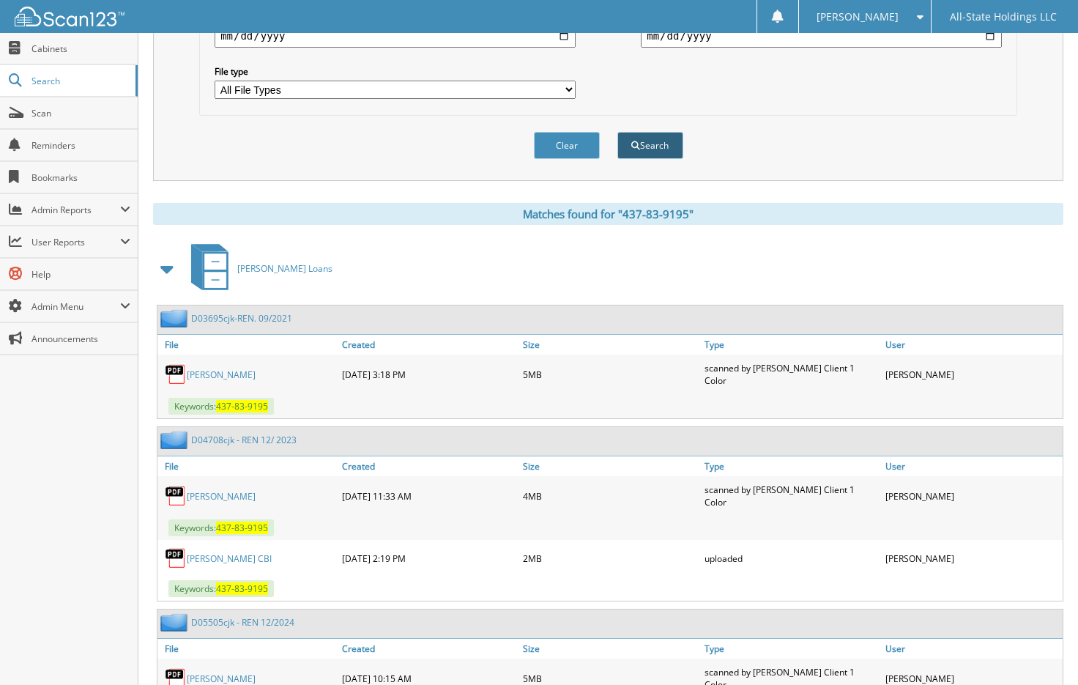
type input "434-57-2215"
click at [620, 145] on button "Search" at bounding box center [651, 145] width 66 height 27
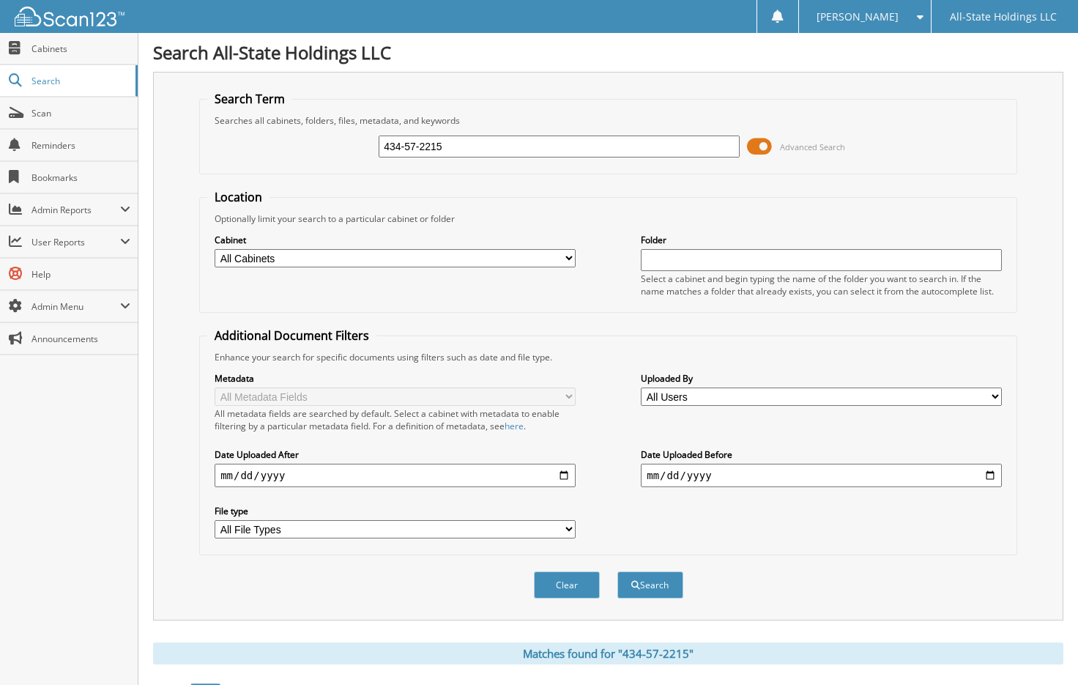
drag, startPoint x: 448, startPoint y: 152, endPoint x: 347, endPoint y: 127, distance: 103.2
click at [347, 127] on div "434-57-2215 Advanced Search" at bounding box center [608, 147] width 802 height 40
click at [462, 152] on input "434-57-2215" at bounding box center [559, 147] width 361 height 22
type input "437-83-9195"
click at [648, 588] on button "Search" at bounding box center [651, 584] width 66 height 27
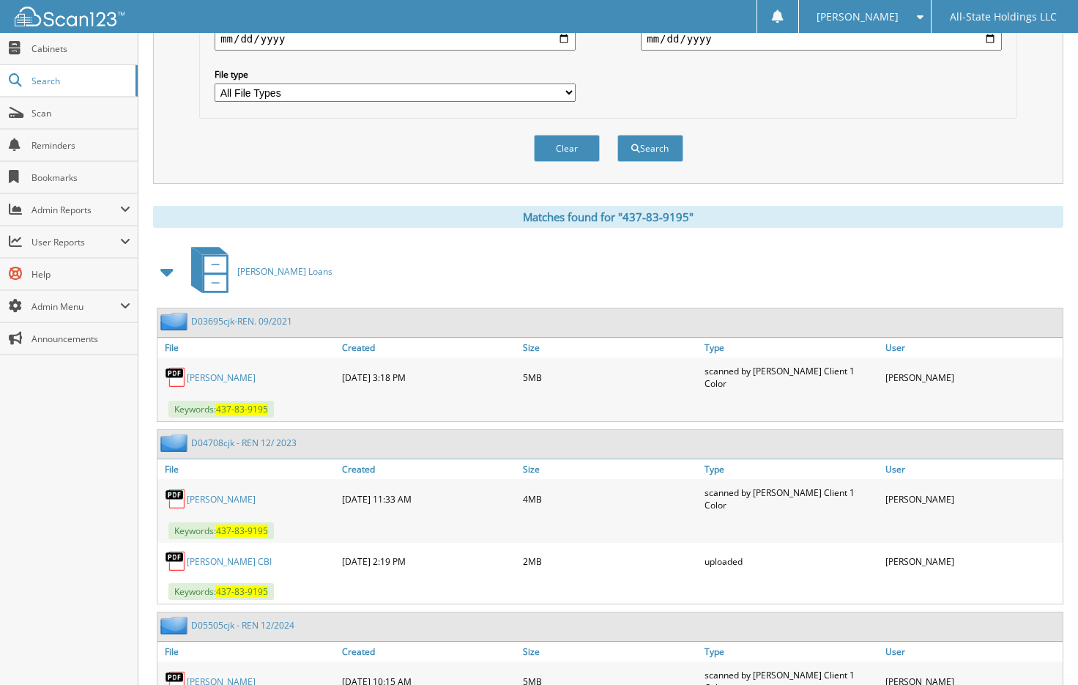
scroll to position [440, 0]
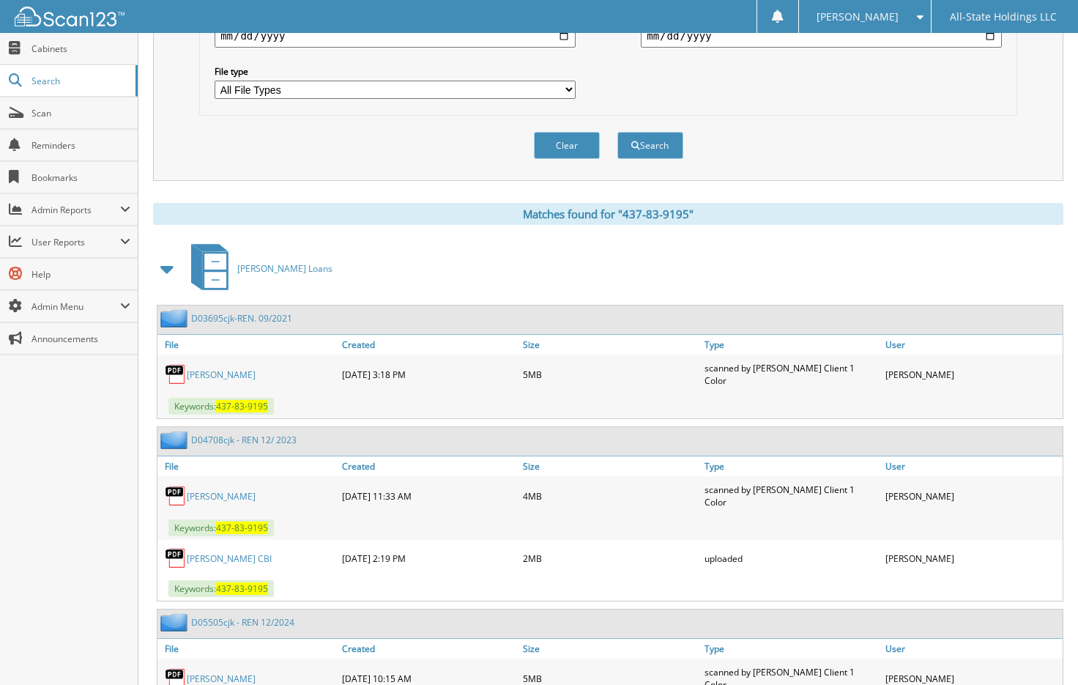
click at [973, 85] on div "Metadata All Metadata Fields All metadata fields are searched by default. Selec…" at bounding box center [608, 16] width 802 height 184
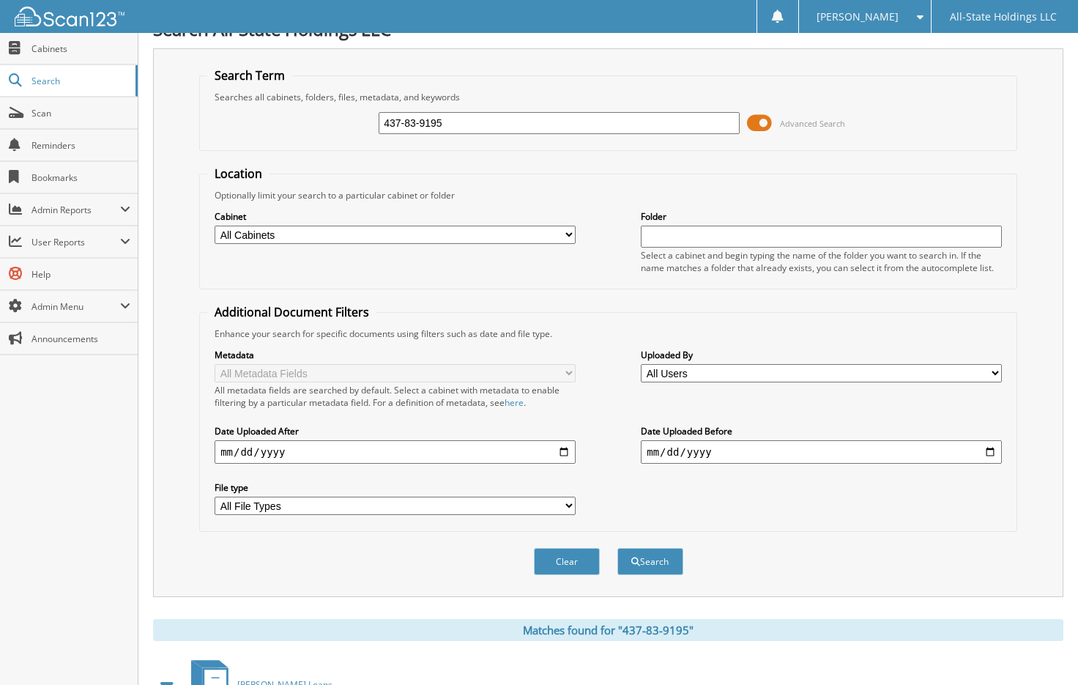
scroll to position [0, 0]
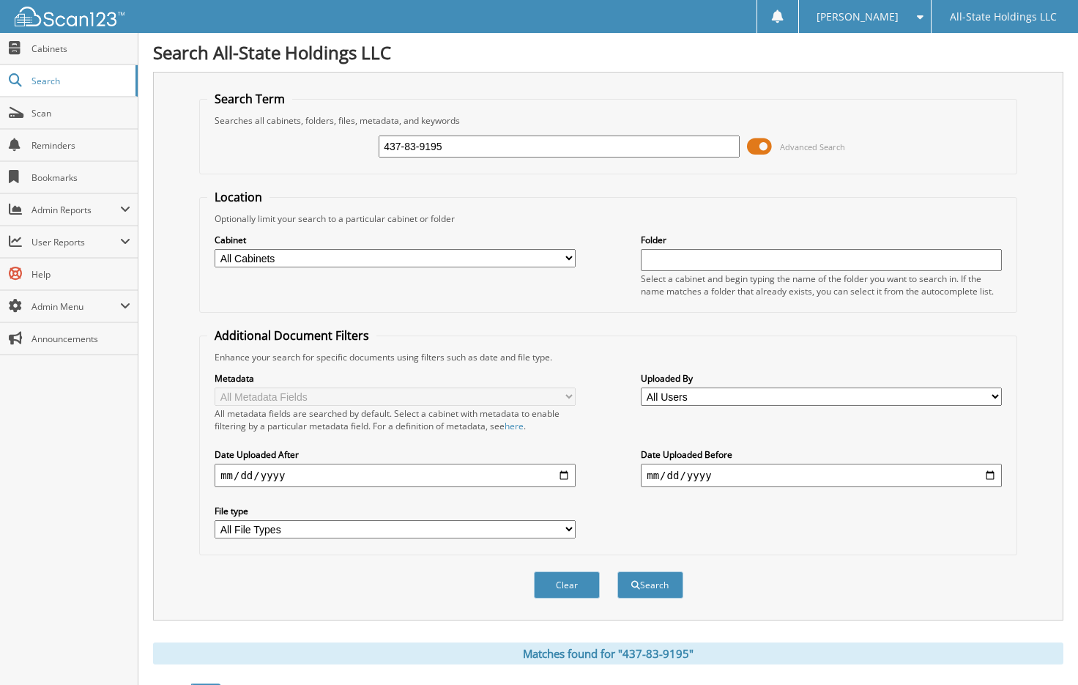
drag, startPoint x: 465, startPoint y: 147, endPoint x: 349, endPoint y: 146, distance: 115.0
click at [349, 146] on div "437-83-9195 Advanced Search" at bounding box center [608, 147] width 802 height 40
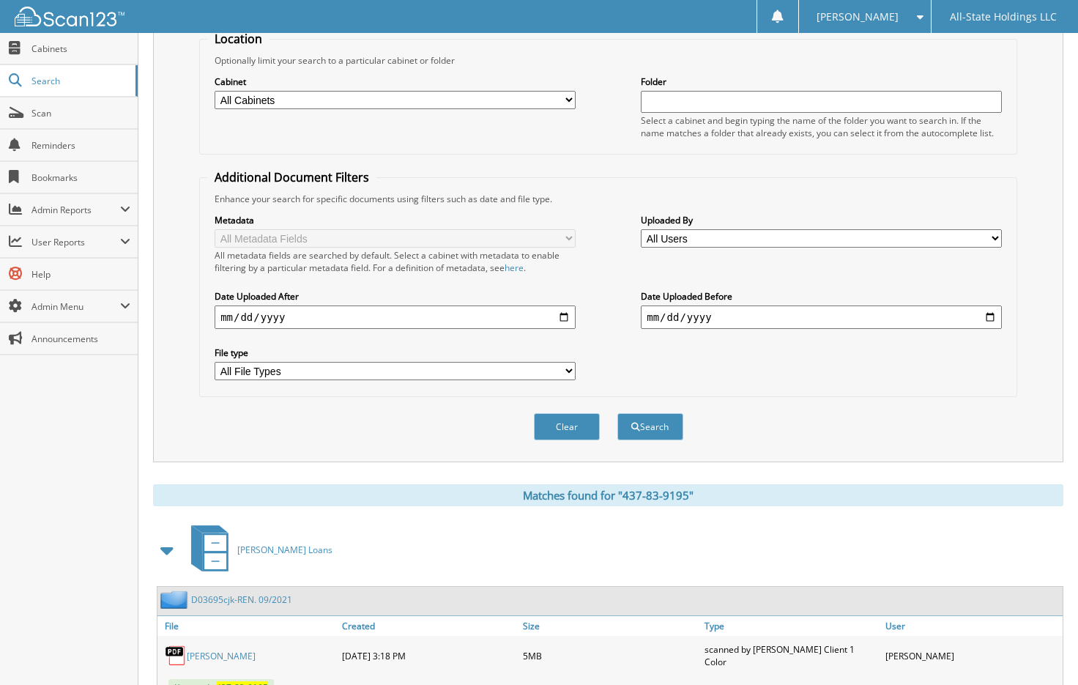
scroll to position [293, 0]
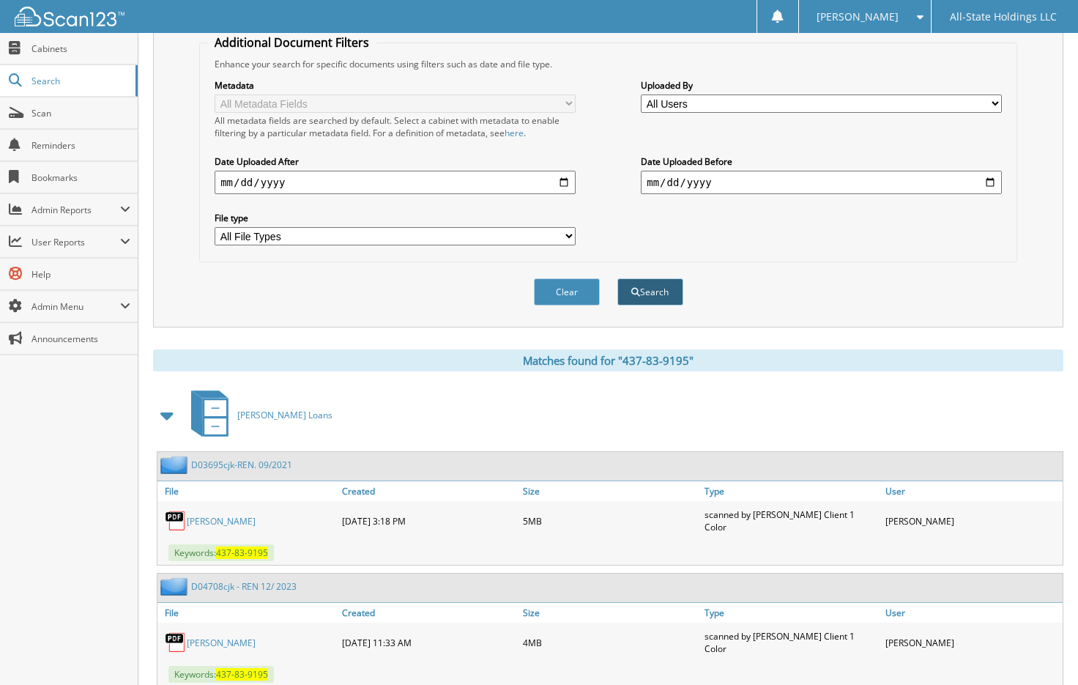
type input "434-33-5506"
click at [626, 295] on button "Search" at bounding box center [651, 291] width 66 height 27
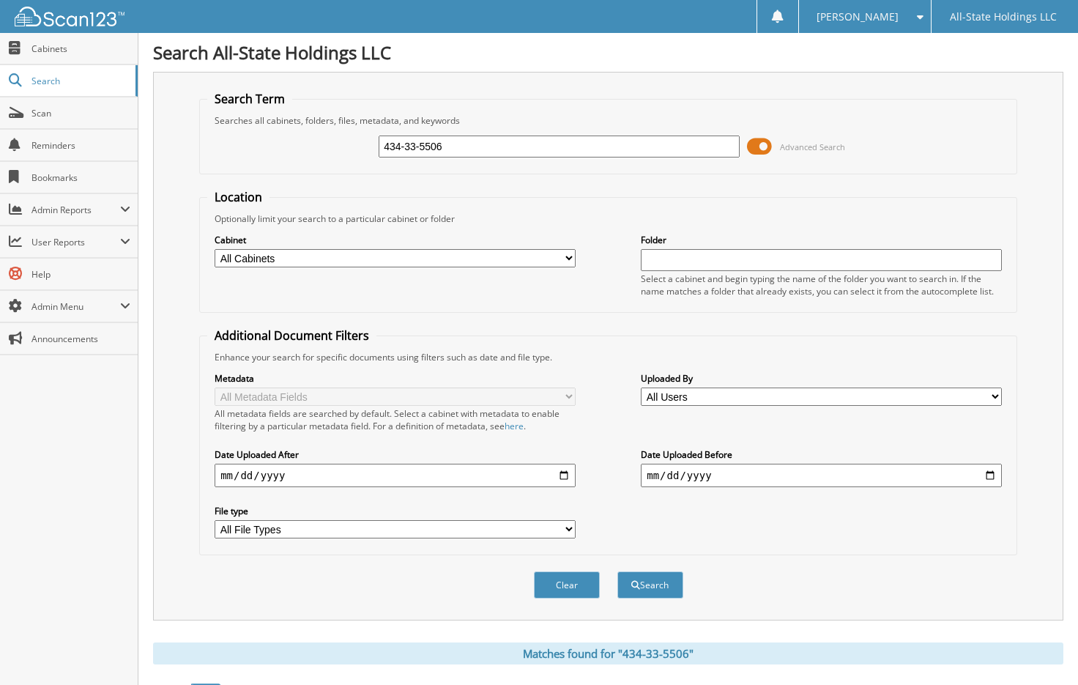
click at [471, 142] on input "434-33-5506" at bounding box center [559, 147] width 361 height 22
drag, startPoint x: 443, startPoint y: 149, endPoint x: 377, endPoint y: 157, distance: 67.1
click at [377, 157] on div "434-33-5506 Advanced Search" at bounding box center [608, 147] width 802 height 40
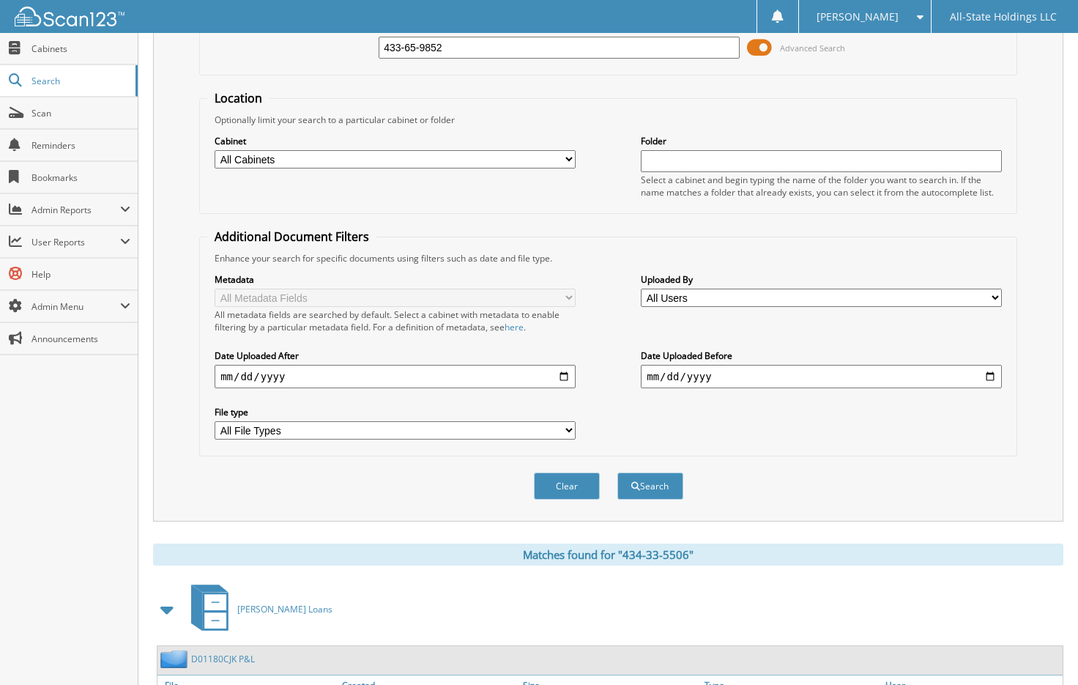
scroll to position [398, 0]
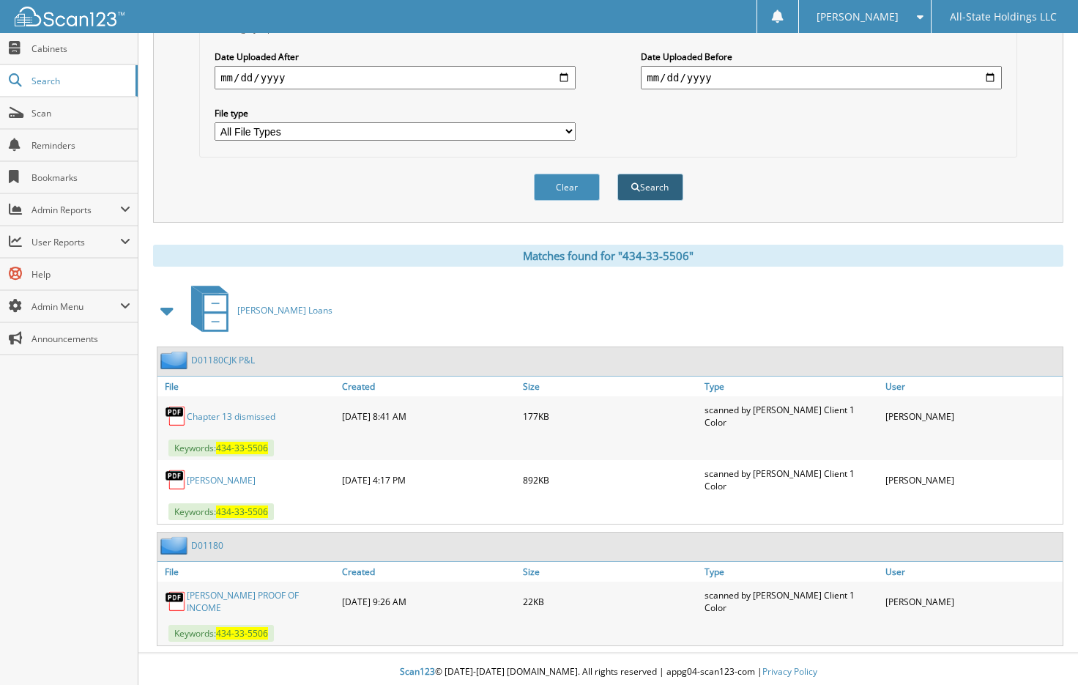
type input "433-65-9852"
click at [643, 181] on button "Search" at bounding box center [651, 187] width 66 height 27
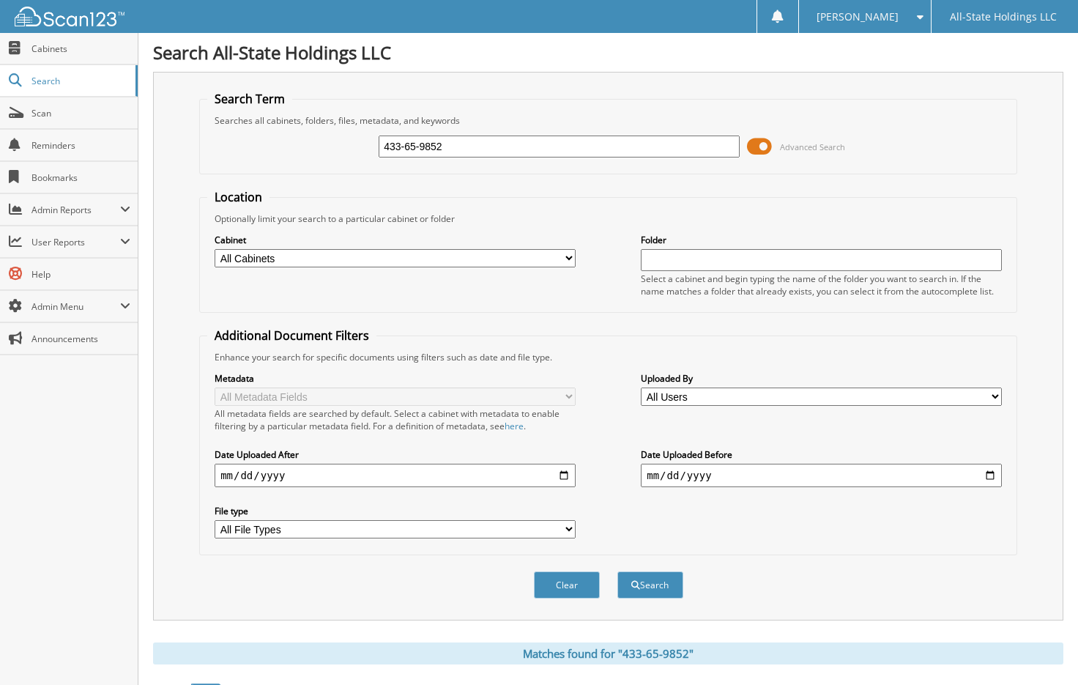
drag, startPoint x: 459, startPoint y: 137, endPoint x: 369, endPoint y: 144, distance: 90.4
click at [369, 144] on div "433-65-9852 Advanced Search" at bounding box center [608, 147] width 802 height 40
type input "639-07-0074"
click at [651, 578] on button "Search" at bounding box center [651, 584] width 66 height 27
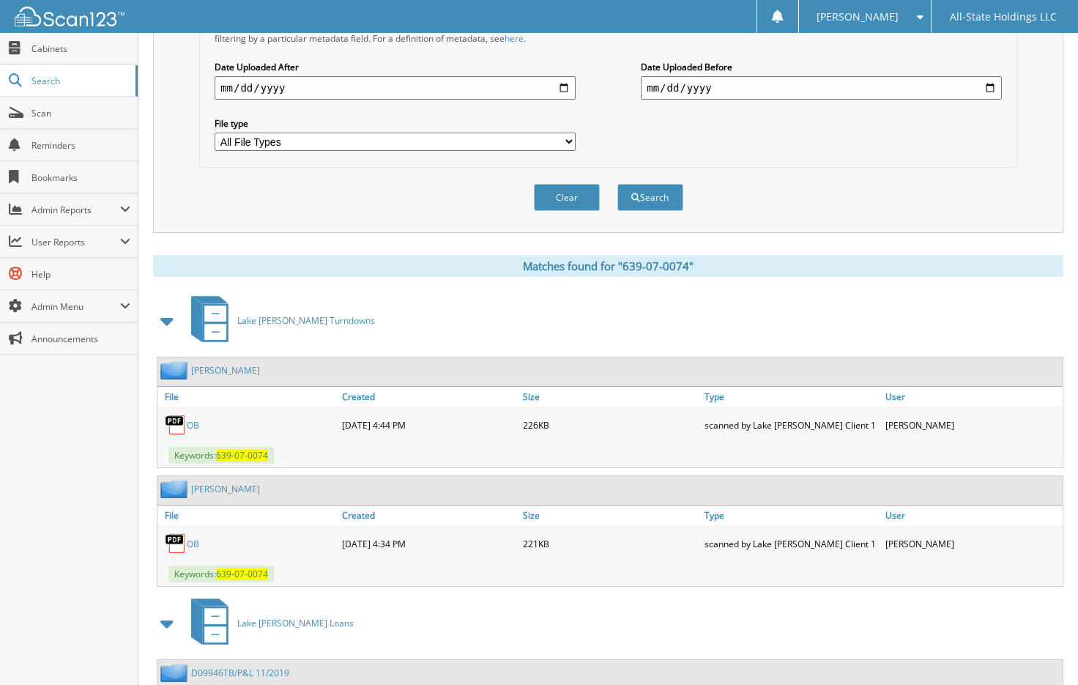
scroll to position [293, 0]
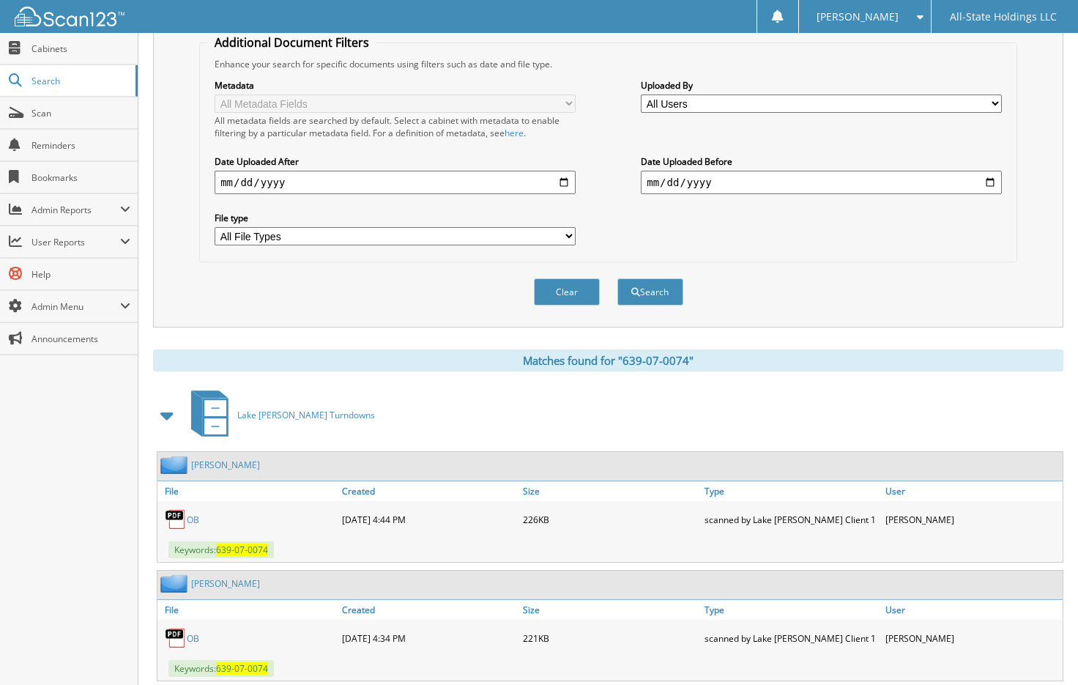
click at [923, 16] on span at bounding box center [917, 17] width 14 height 10
click at [912, 70] on link "Logout" at bounding box center [865, 72] width 132 height 26
